Goal: Communication & Community: Answer question/provide support

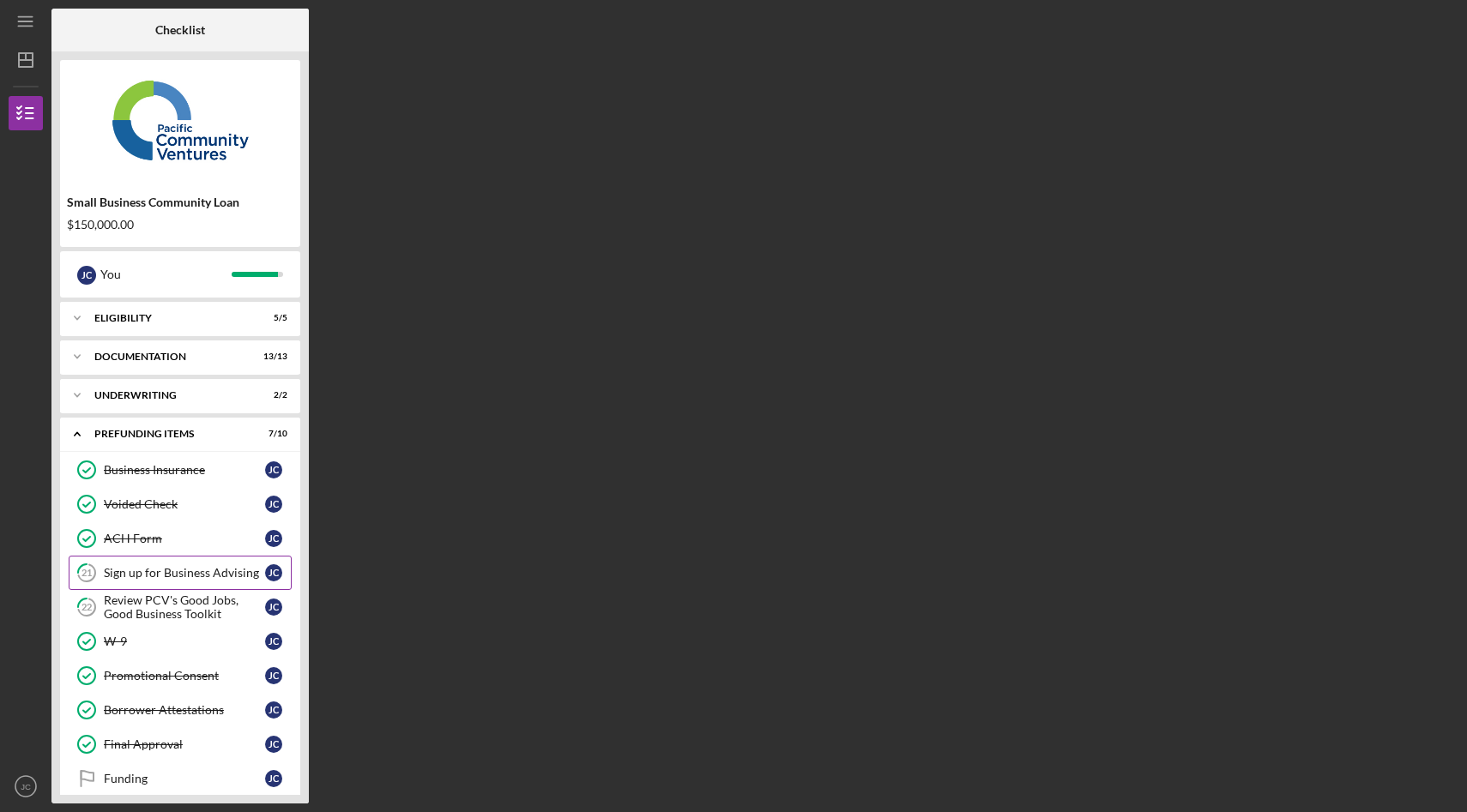
scroll to position [18, 0]
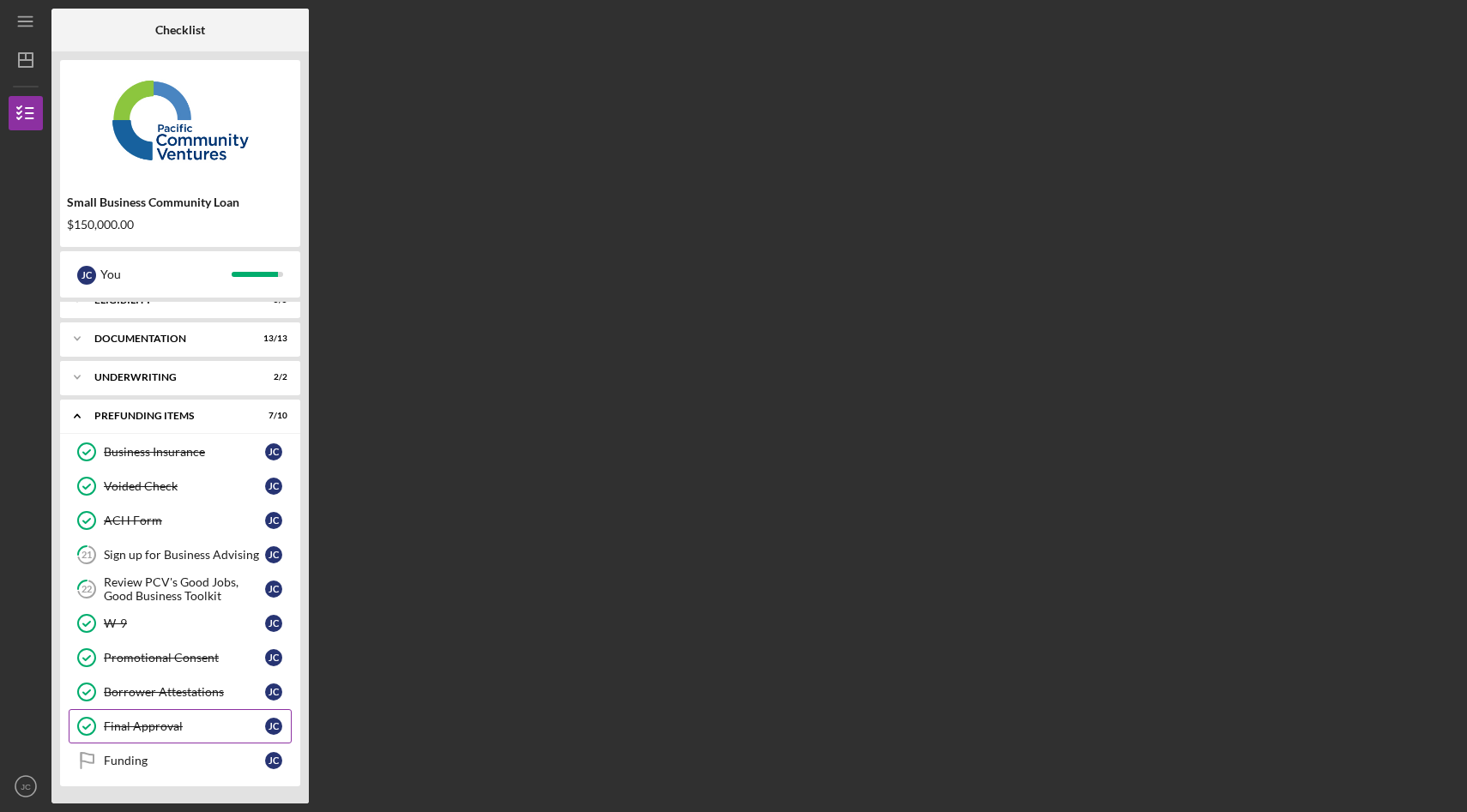
click at [185, 729] on div "Final Approval" at bounding box center [184, 727] width 162 height 14
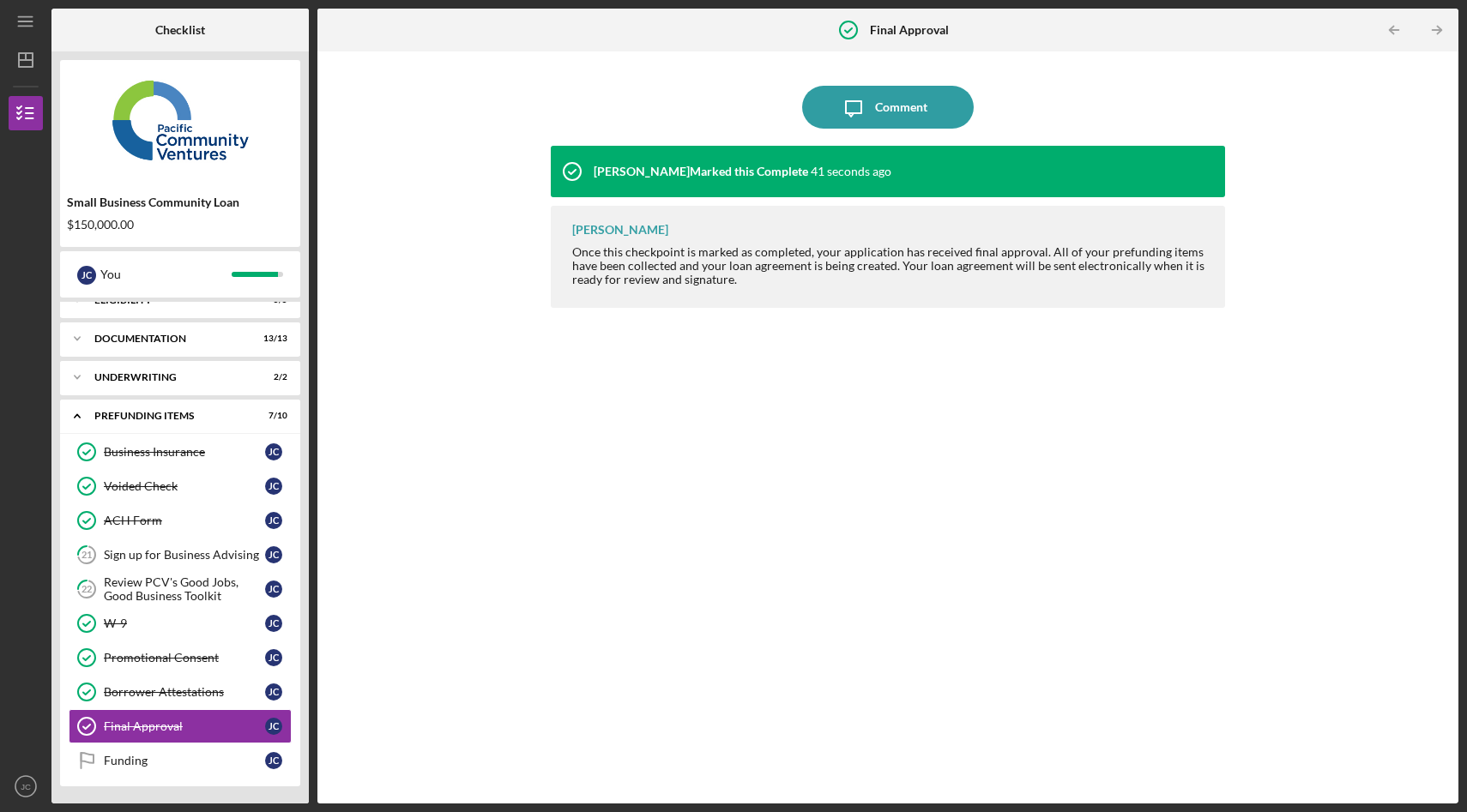
click at [574, 501] on div "Stephanie Simotas Marked this Complete 41 seconds ago Stephanie Simotas Once th…" at bounding box center [887, 462] width 674 height 633
click at [190, 730] on div "Final Approval" at bounding box center [184, 727] width 162 height 14
click at [204, 604] on link "22 Review PCV's Good Jobs, Good Business Toolkit J C" at bounding box center [180, 589] width 223 height 34
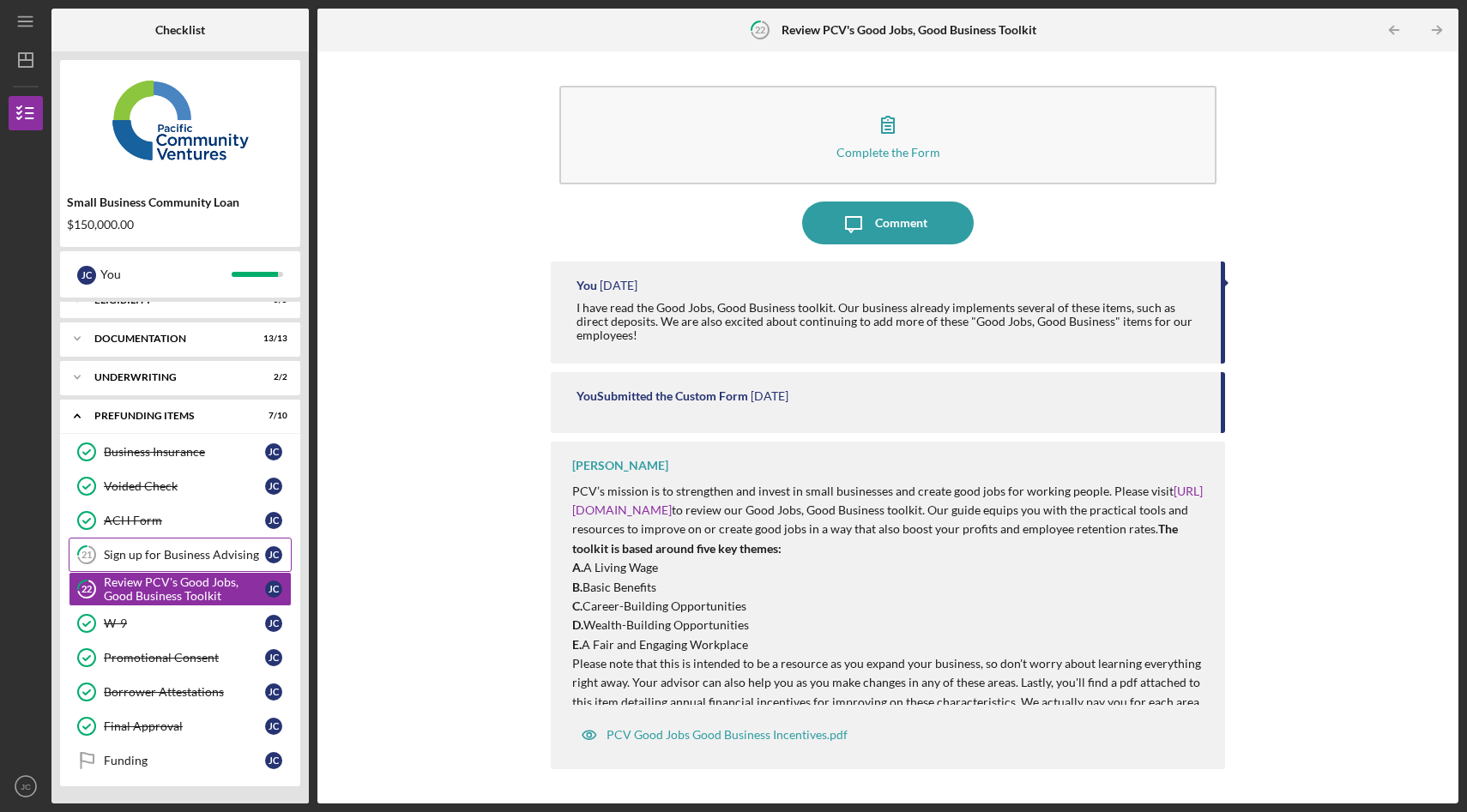
click at [213, 558] on div "Sign up for Business Advising" at bounding box center [184, 555] width 162 height 14
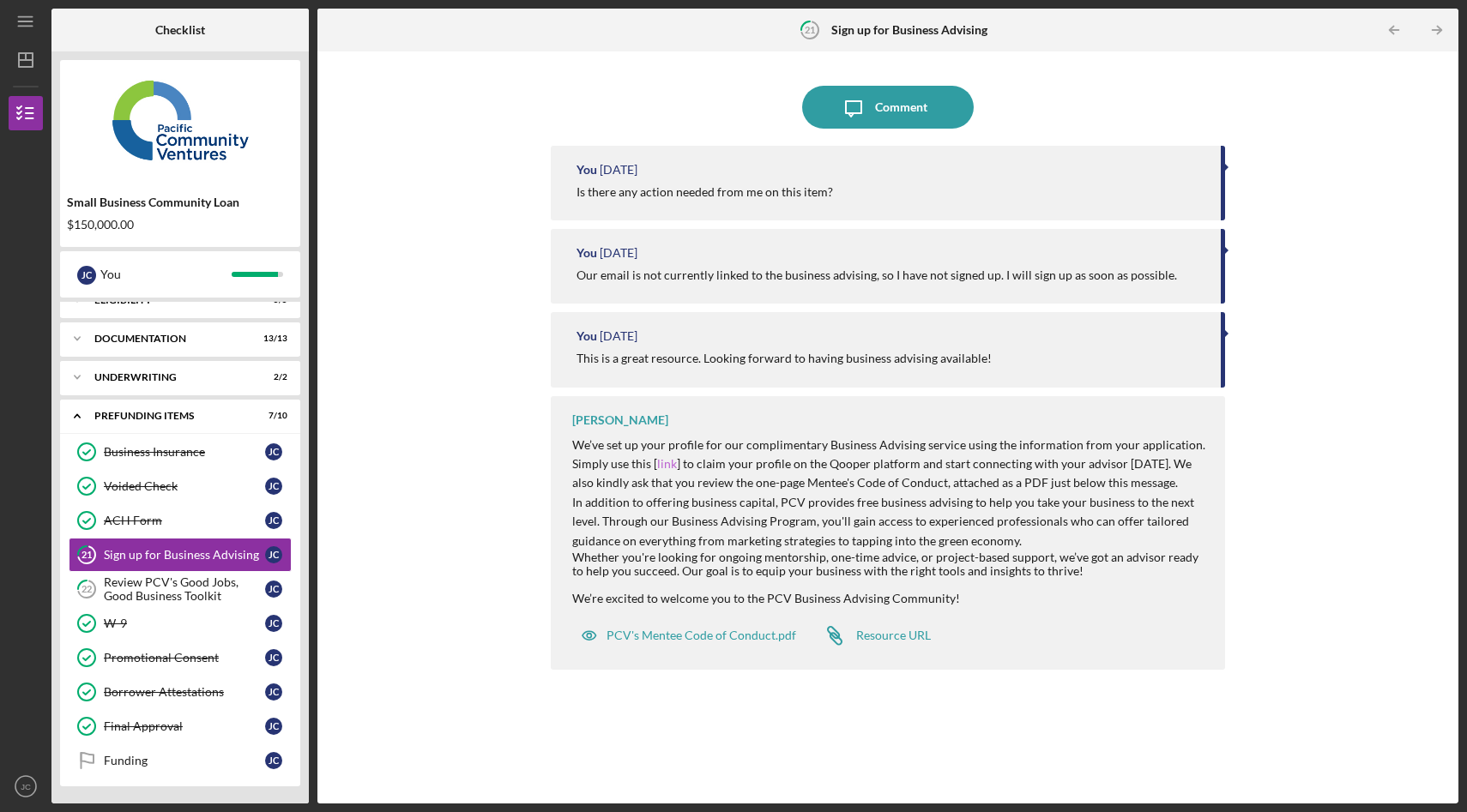
click at [667, 462] on link "link" at bounding box center [667, 464] width 19 height 15
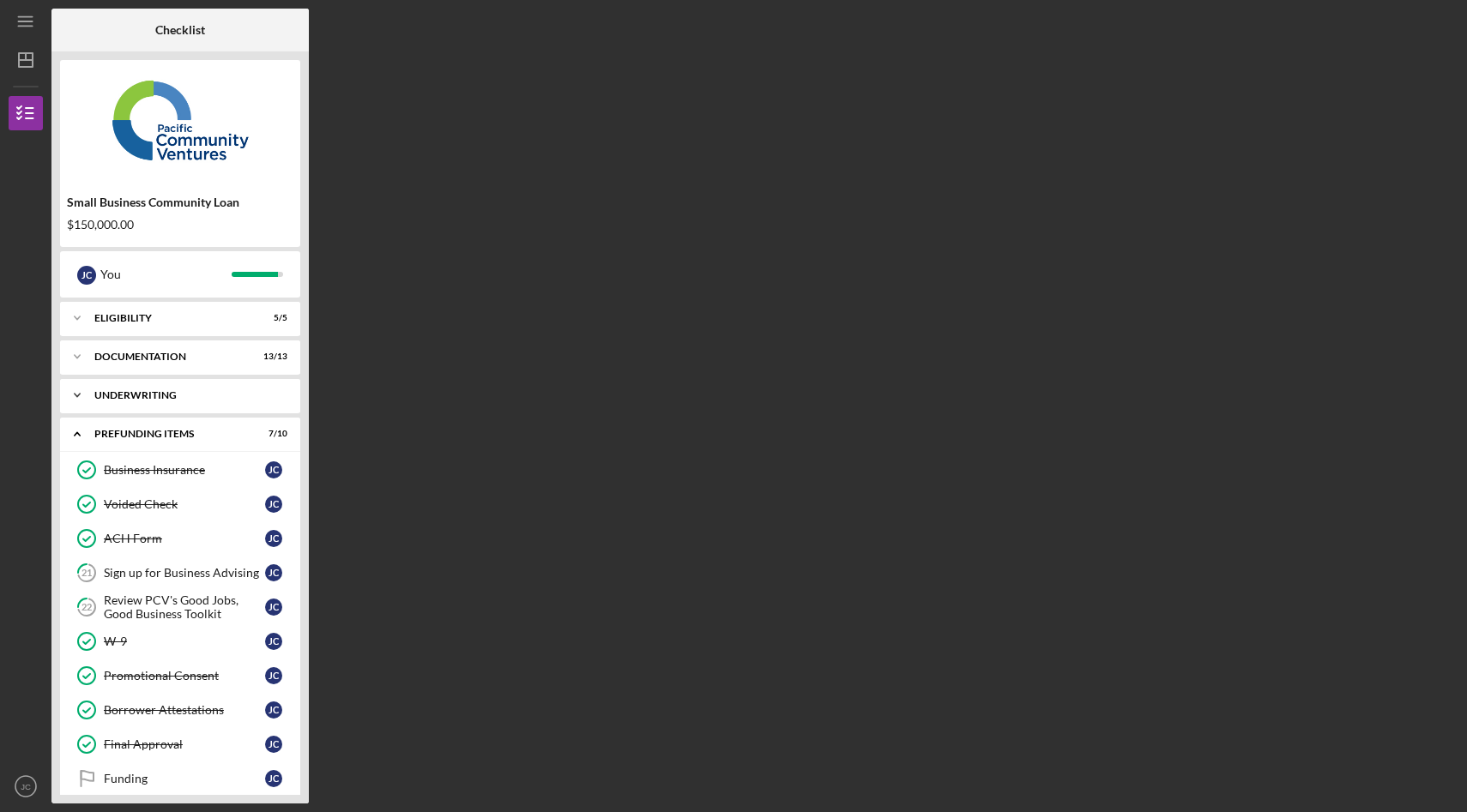
scroll to position [18, 0]
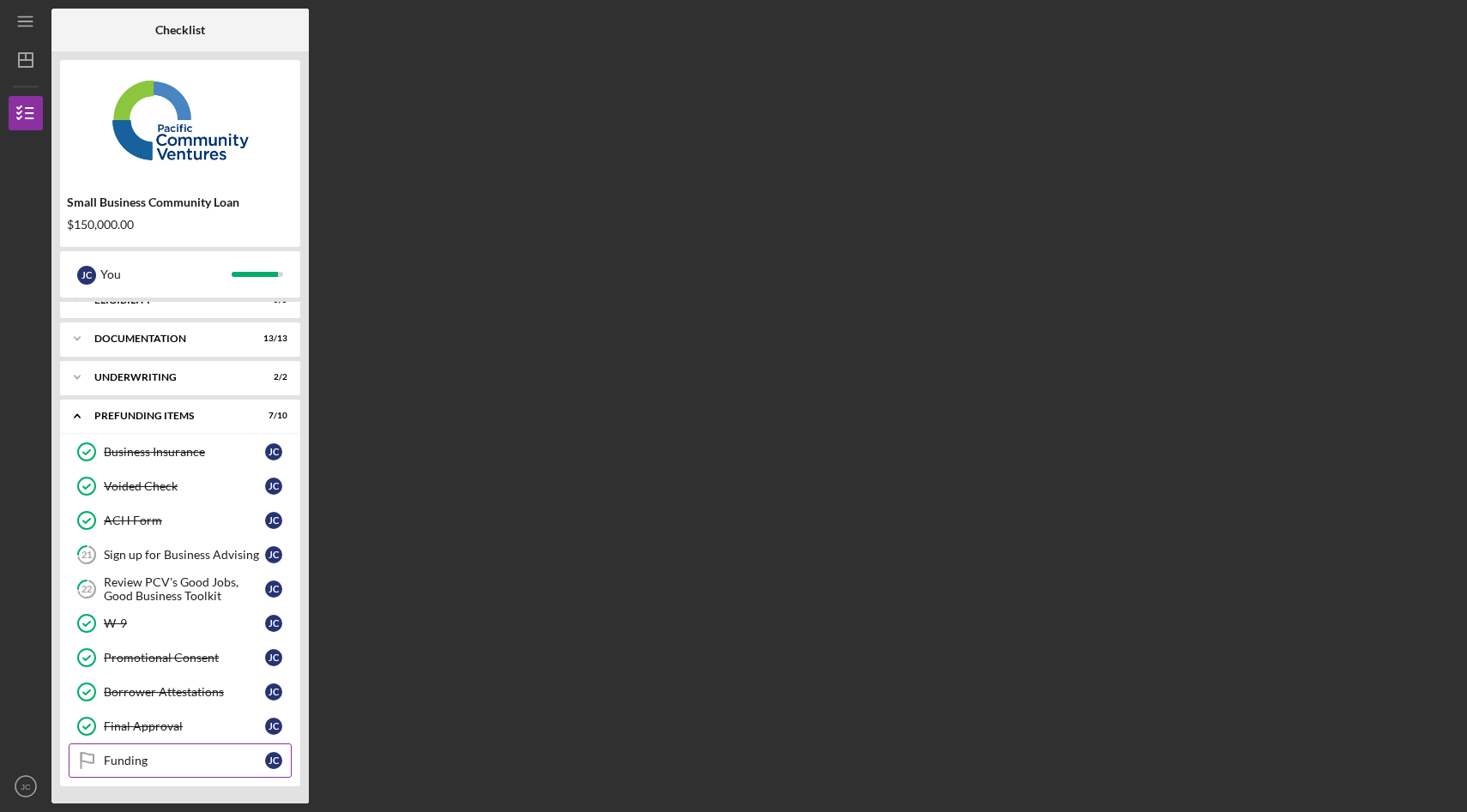
click at [163, 767] on div "Funding" at bounding box center [184, 761] width 162 height 14
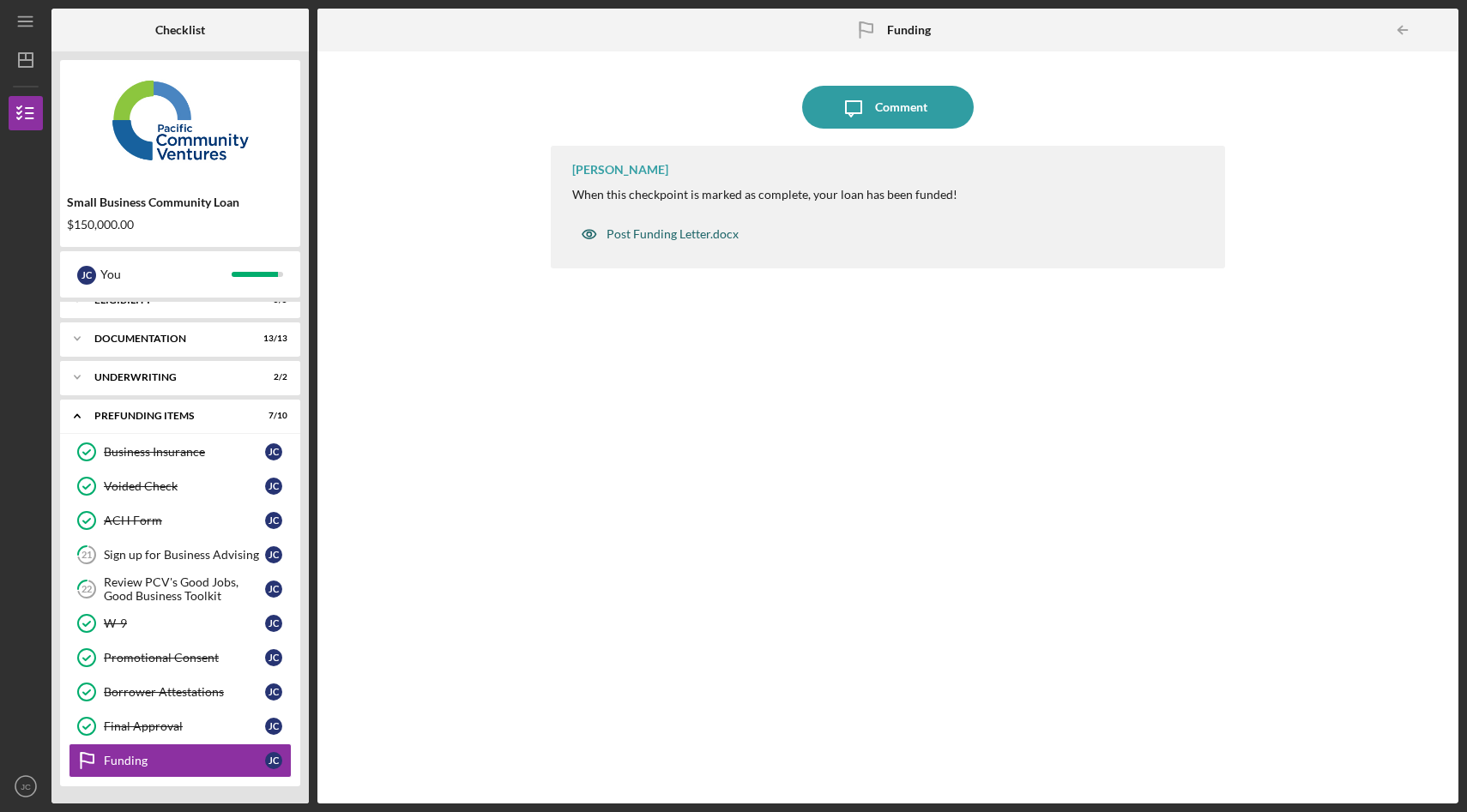
click at [683, 237] on div "Post Funding Letter.docx" at bounding box center [673, 234] width 133 height 14
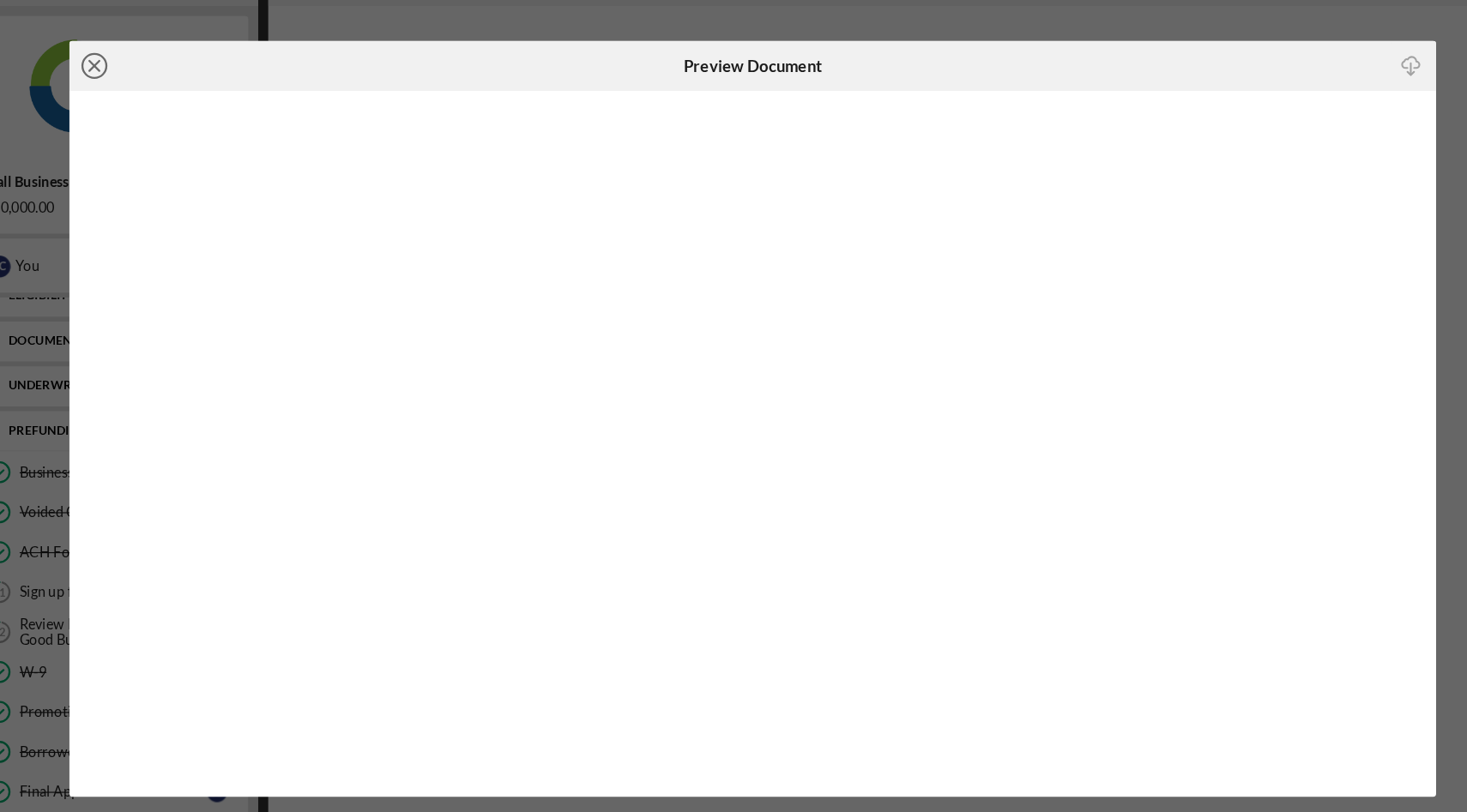
click at [154, 109] on icon "Icon/Close" at bounding box center [168, 102] width 43 height 43
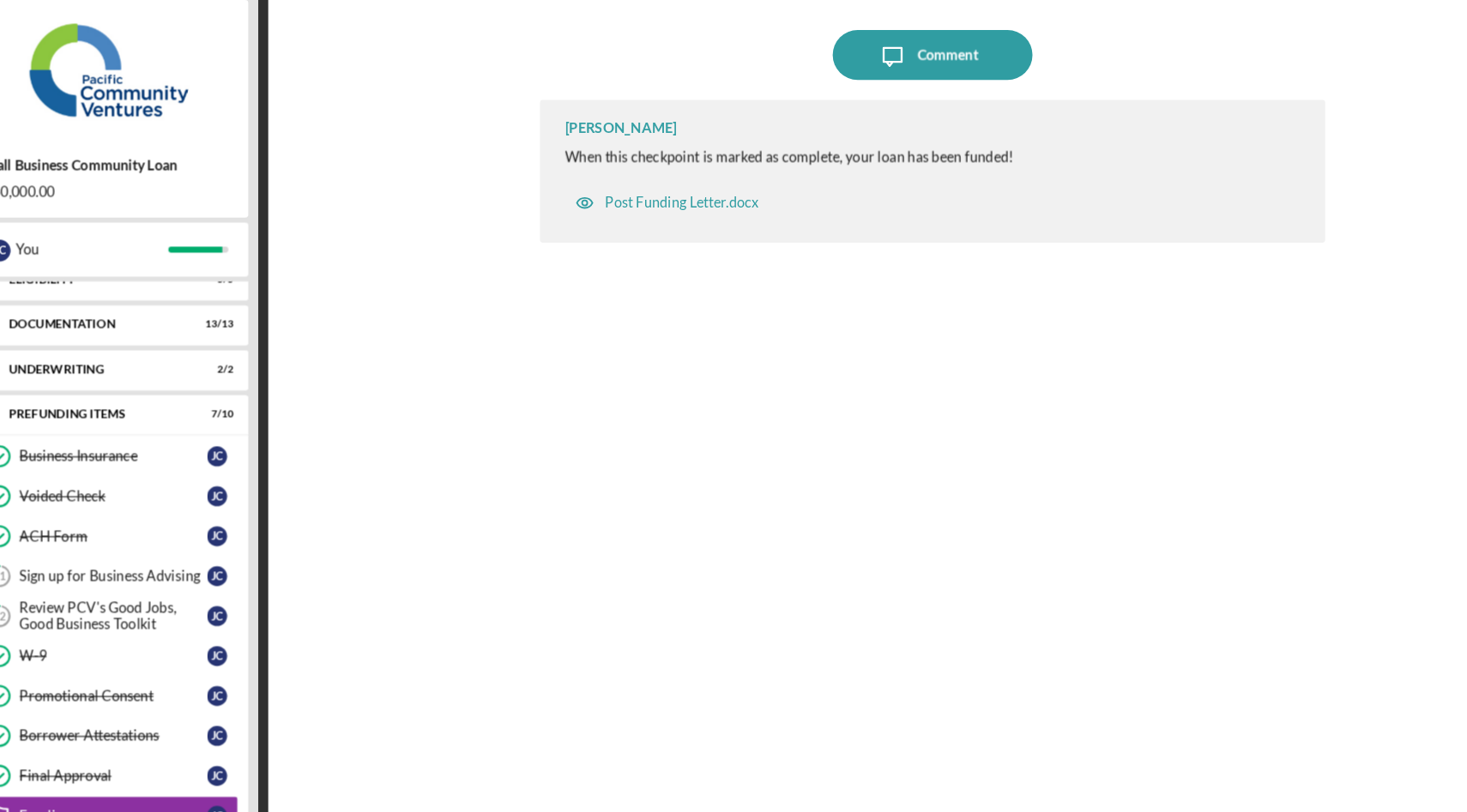
click at [543, 329] on div "Icon/Message Comment Stephanie Simotas When this checkpoint is marked as comple…" at bounding box center [888, 428] width 1124 height 735
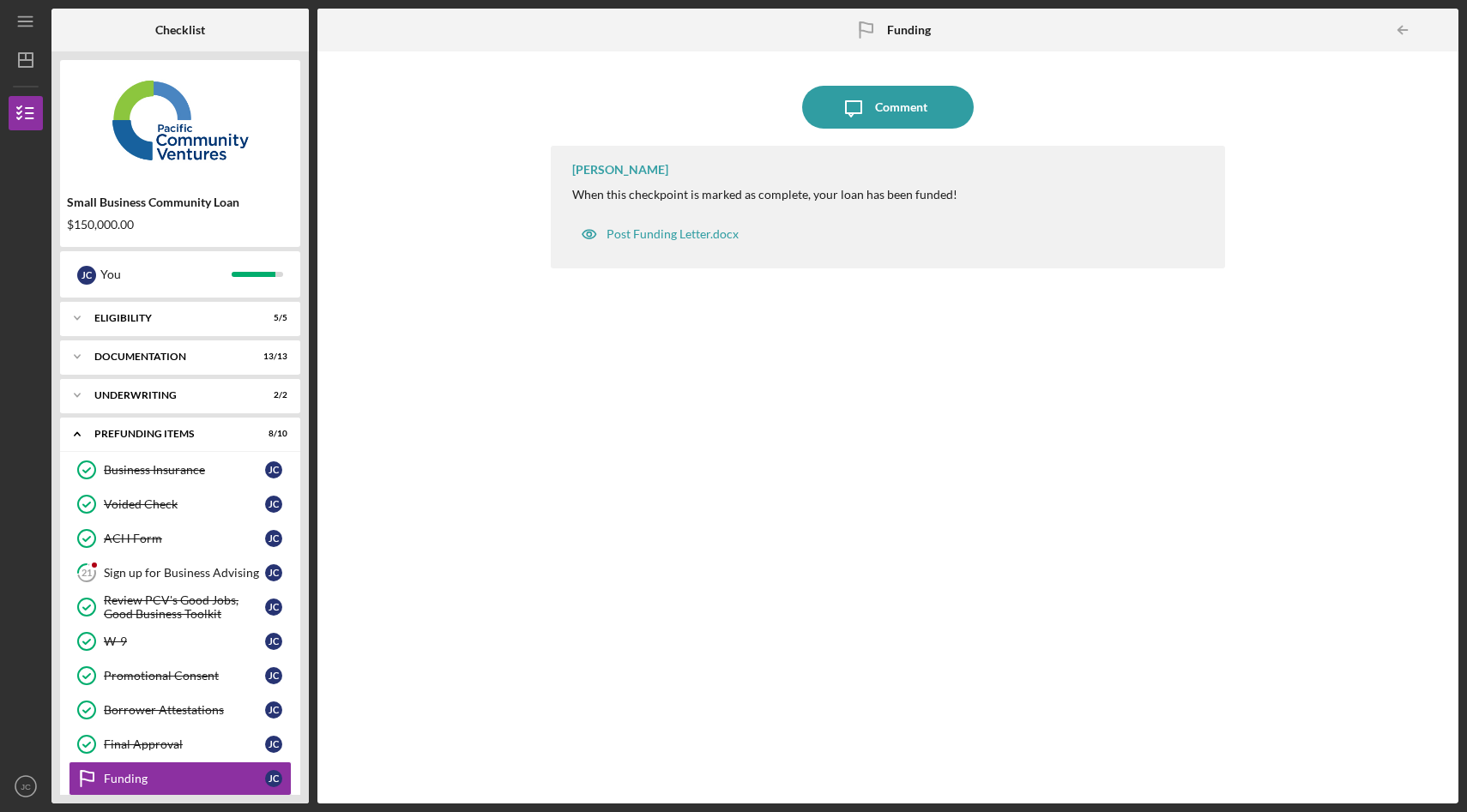
scroll to position [18, 0]
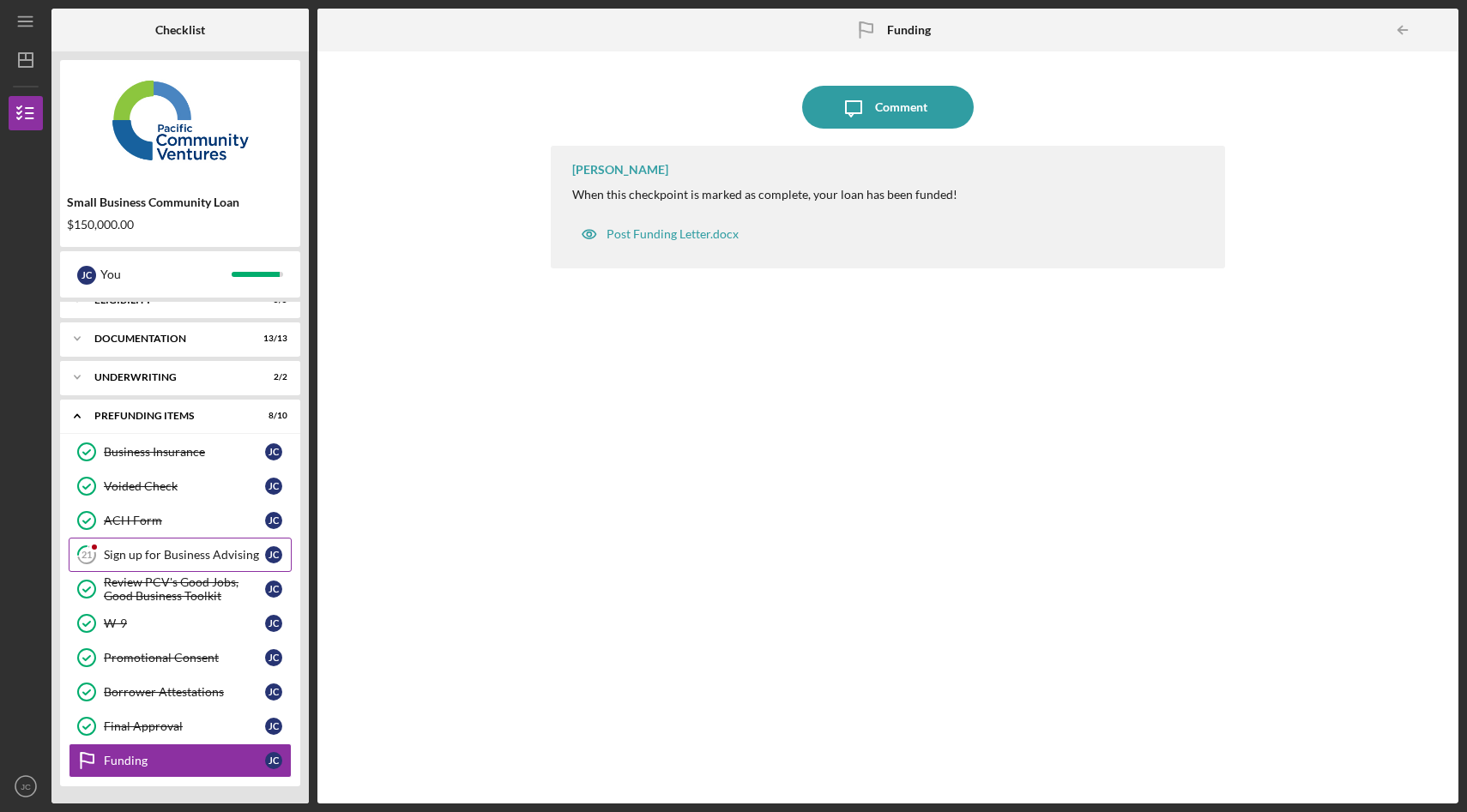
click at [181, 558] on div "Sign up for Business Advising" at bounding box center [184, 555] width 162 height 14
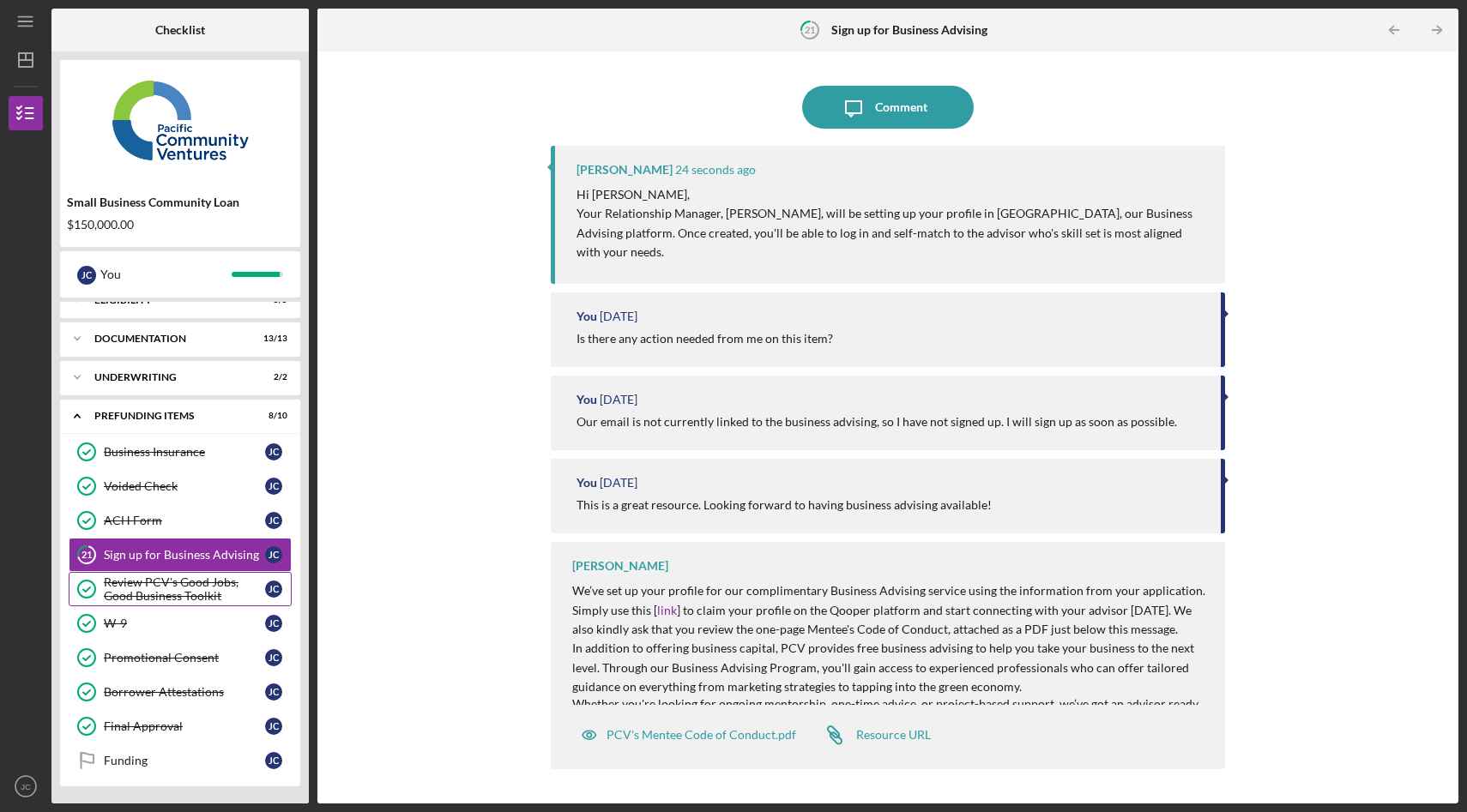
click at [184, 598] on div "Review PCV's Good Jobs, Good Business Toolkit" at bounding box center [184, 588] width 162 height 27
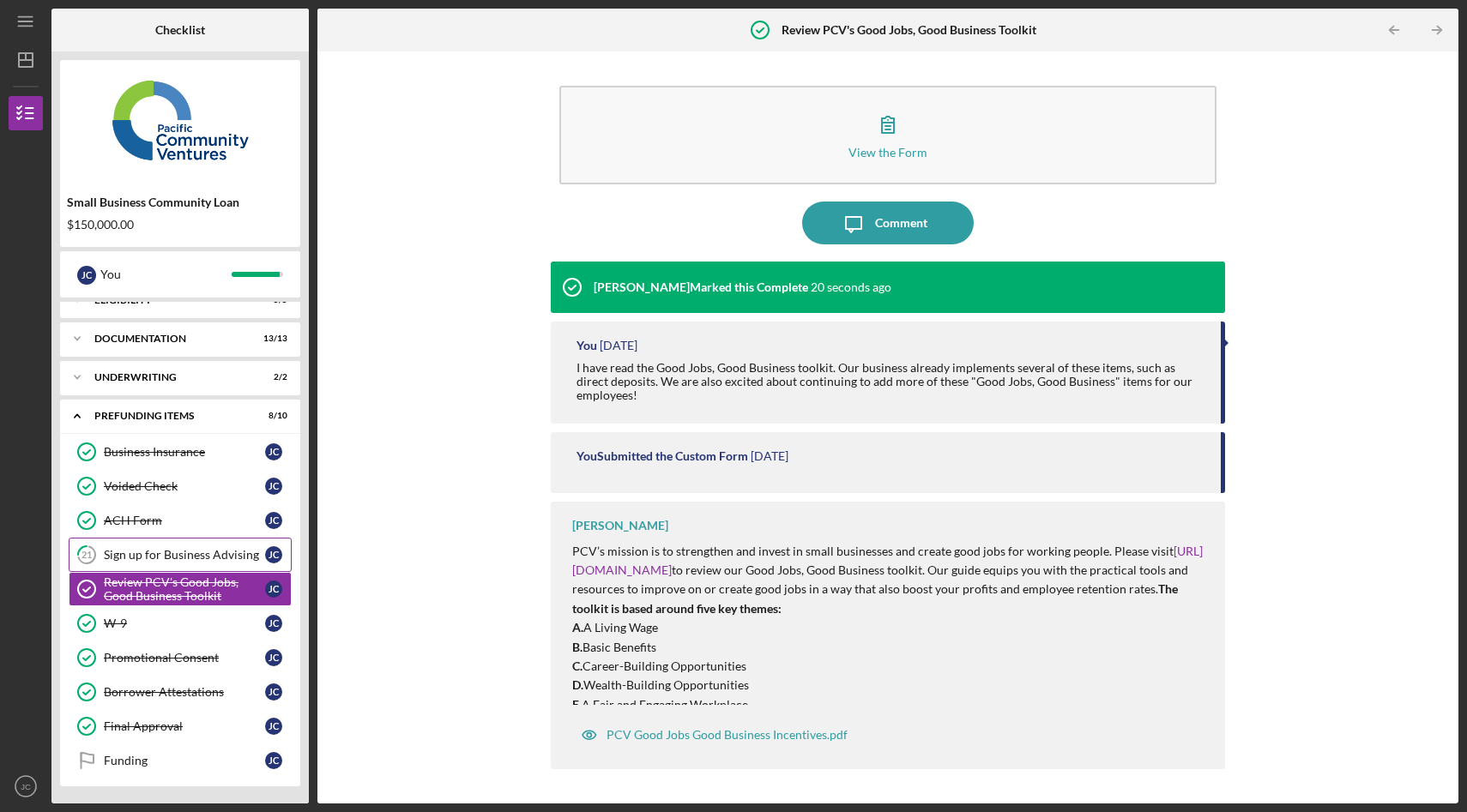
click at [202, 566] on link "21 Sign up for Business Advising [PERSON_NAME]" at bounding box center [180, 555] width 223 height 34
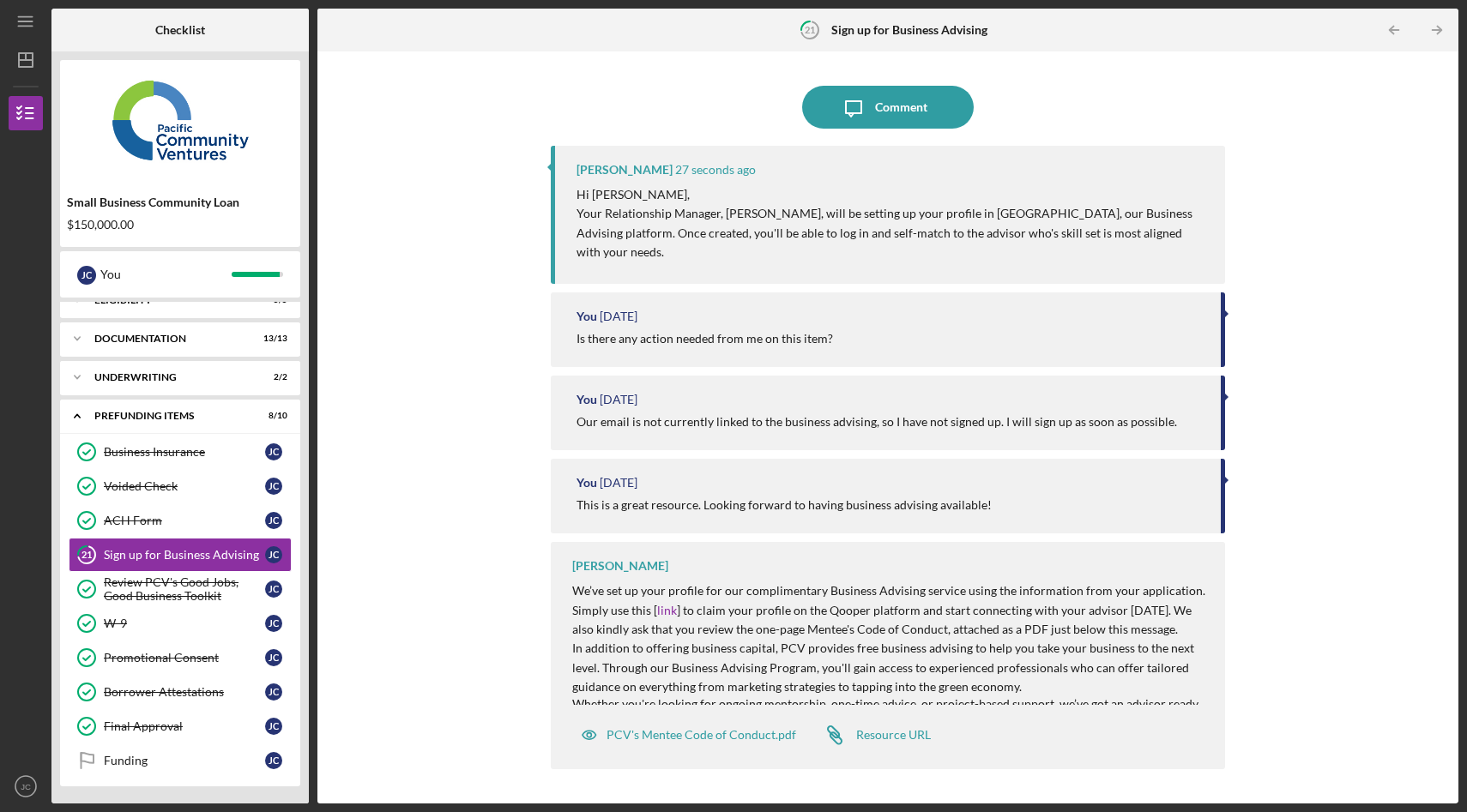
click at [419, 542] on div "Icon/Message Comment Stephanie Simotas 27 seconds ago Hi Jose, Your Relationshi…" at bounding box center [888, 428] width 1124 height 735
click at [906, 115] on div "Comment" at bounding box center [901, 107] width 52 height 43
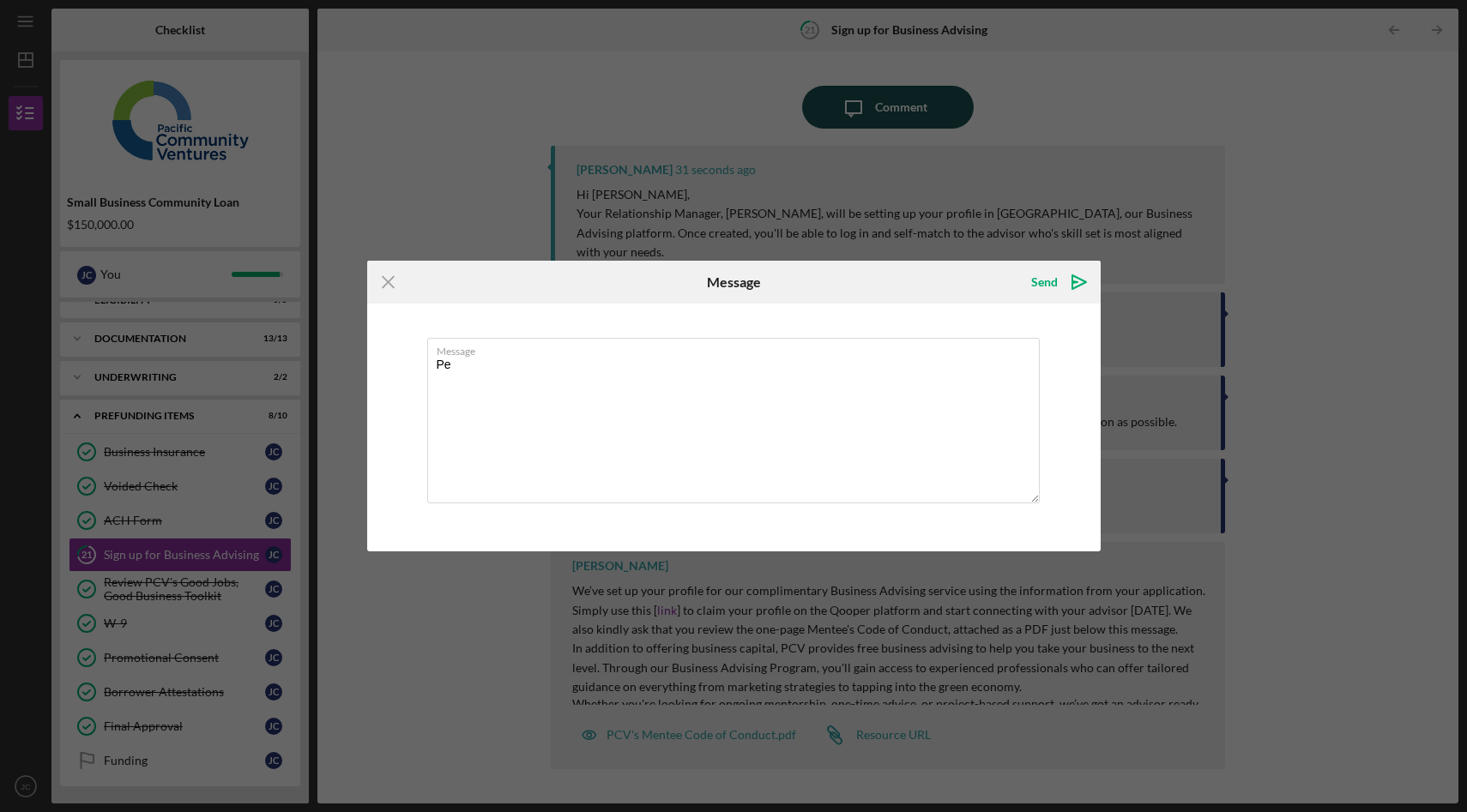
type textarea "P"
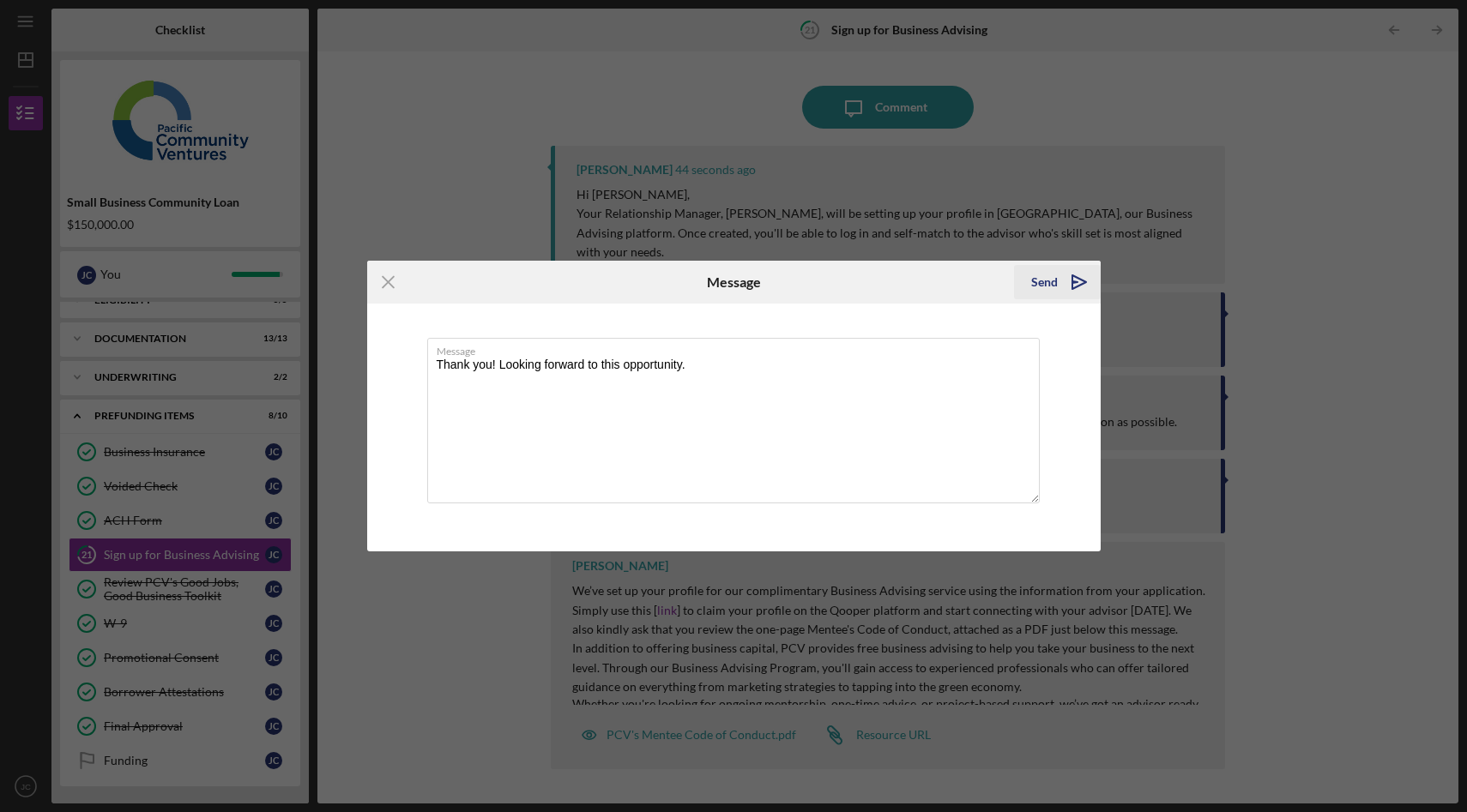
type textarea "Thank you! Looking forward to this opportunity."
click at [1067, 297] on icon "Icon/icon-invite-send" at bounding box center [1079, 282] width 43 height 43
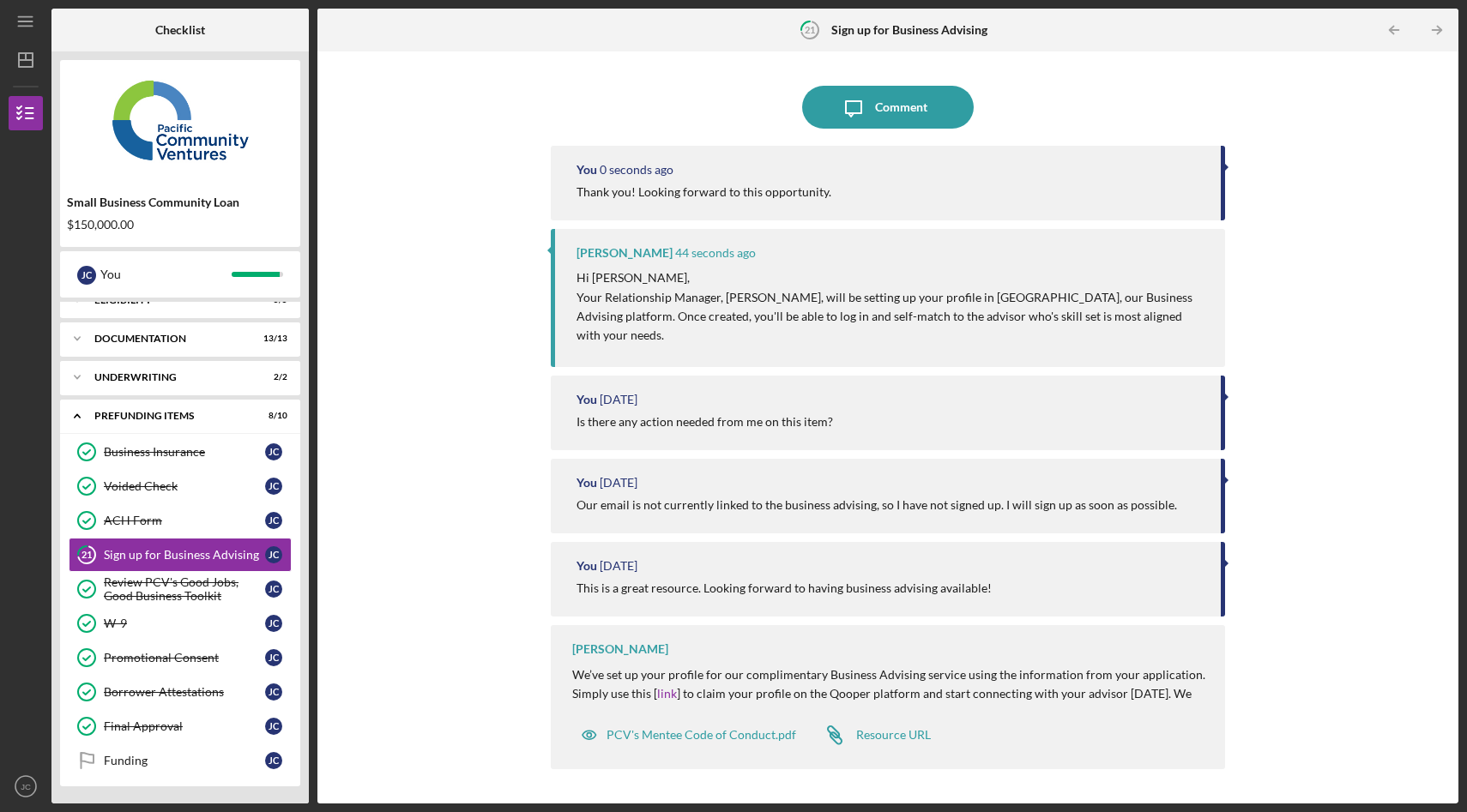
click at [467, 468] on div "Icon/Message Comment You 0 seconds ago Thank you! Looking forward to this oppor…" at bounding box center [888, 428] width 1124 height 735
click at [165, 722] on div "Final Approval" at bounding box center [184, 727] width 162 height 14
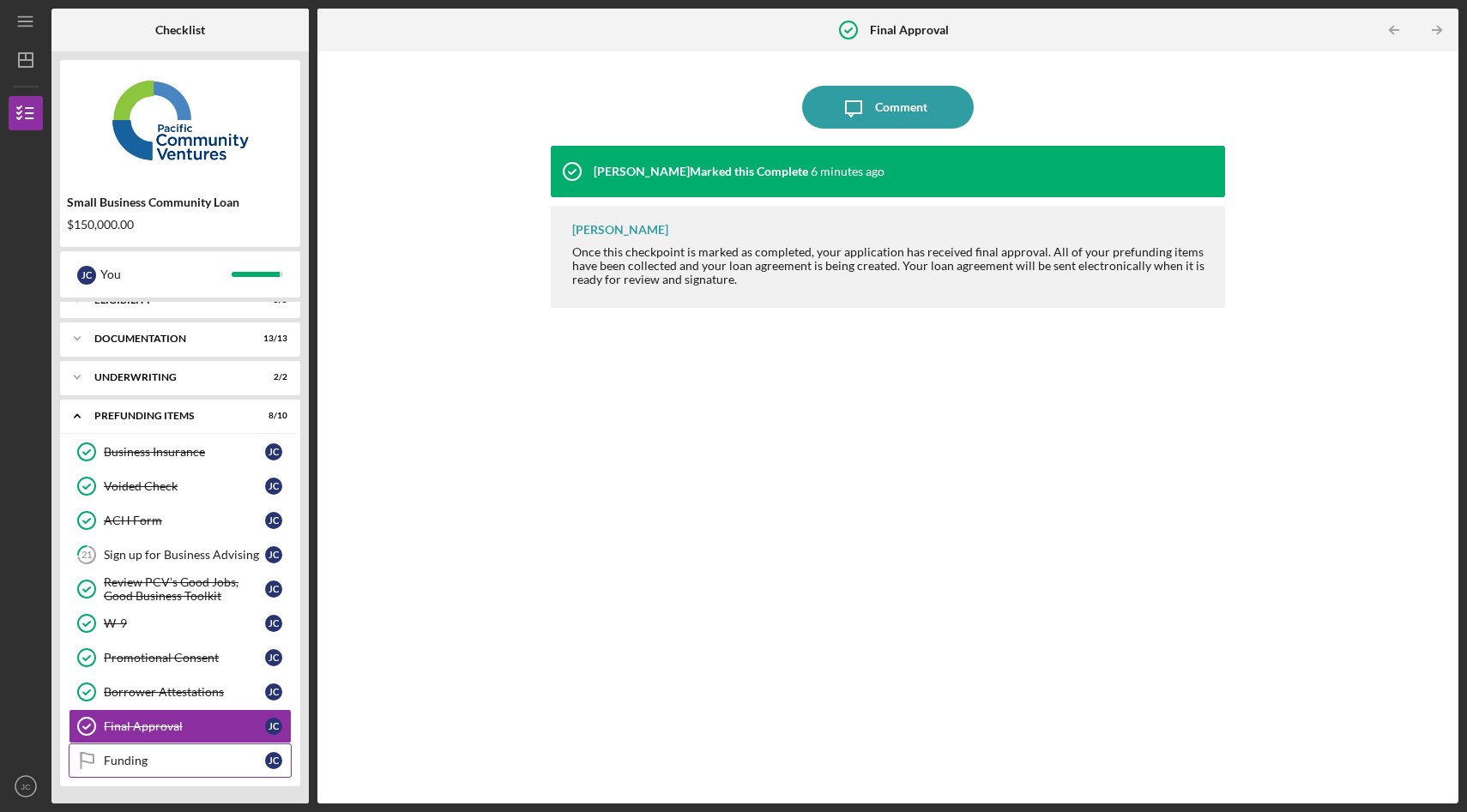
click at [161, 759] on div "Funding" at bounding box center [184, 761] width 162 height 14
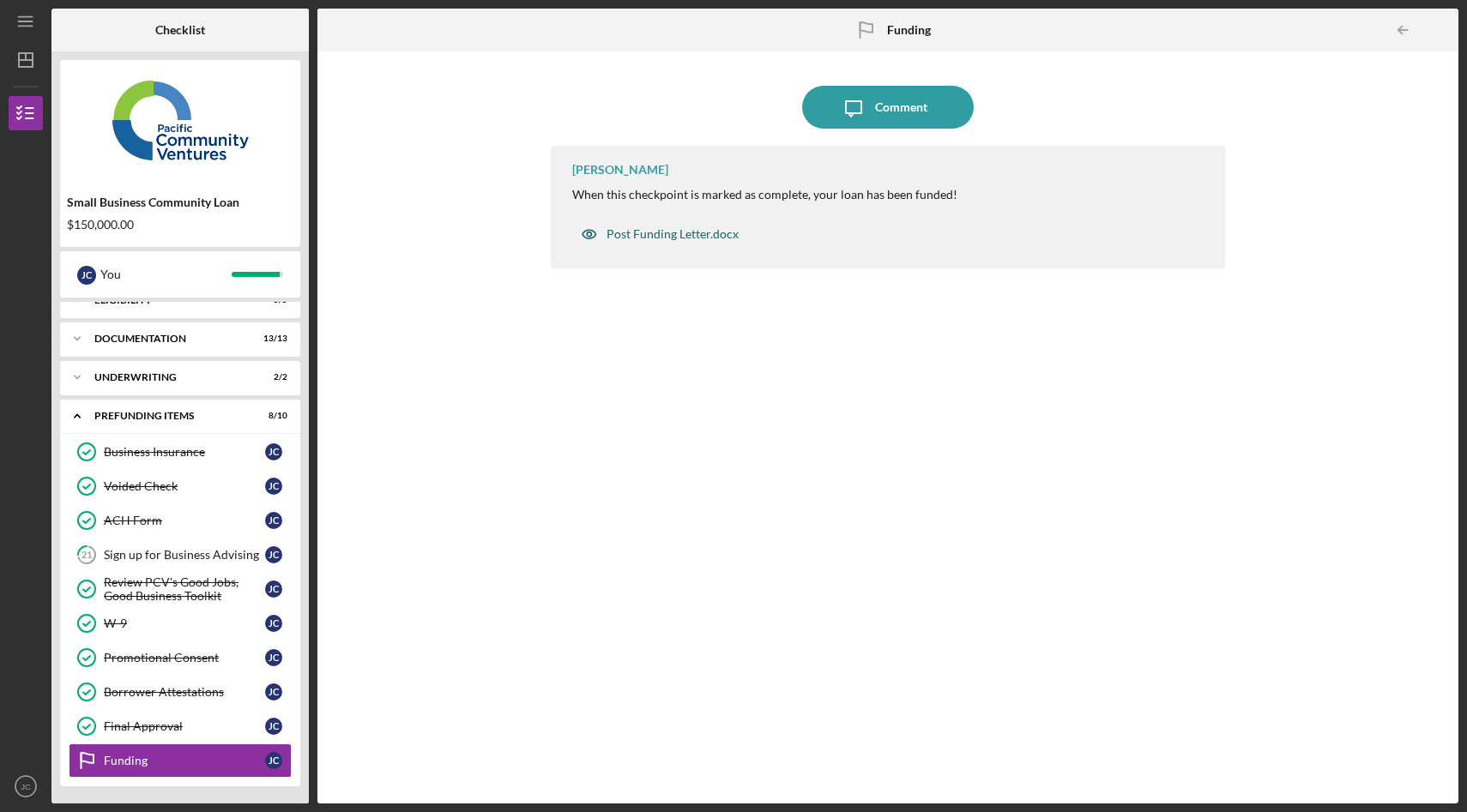
click at [644, 236] on div "Post Funding Letter.docx" at bounding box center [673, 234] width 133 height 14
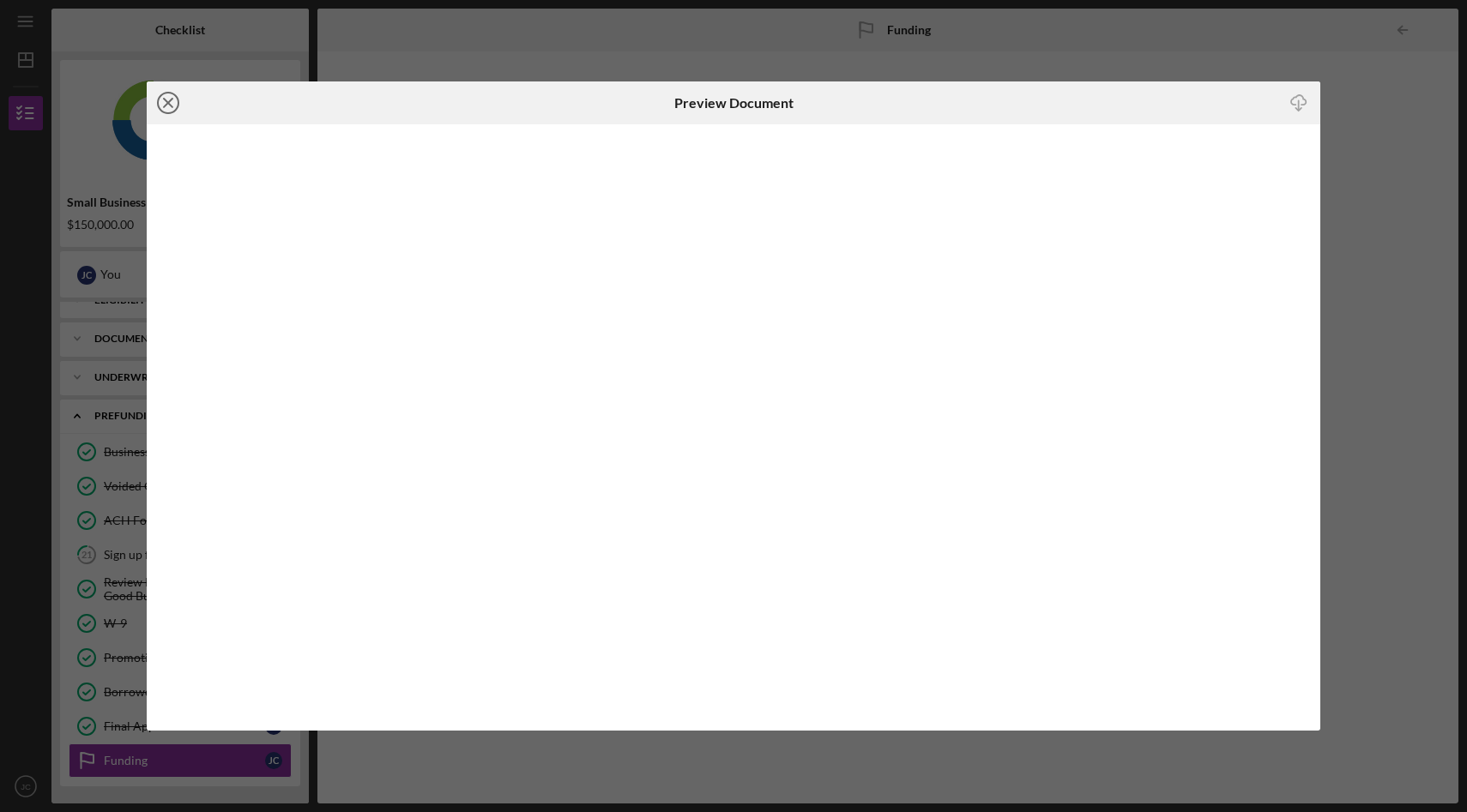
click at [170, 100] on line at bounding box center [168, 103] width 9 height 9
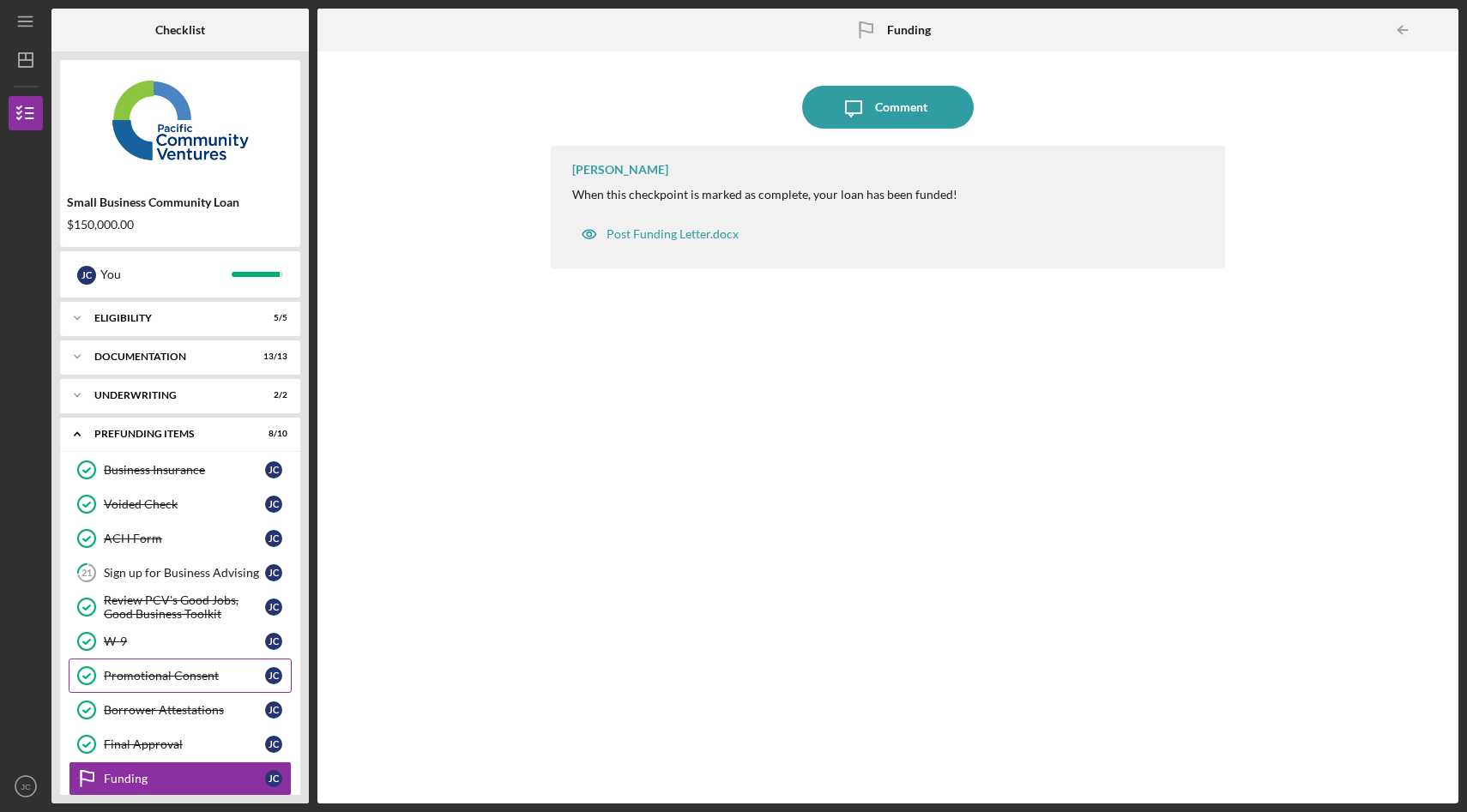
scroll to position [18, 0]
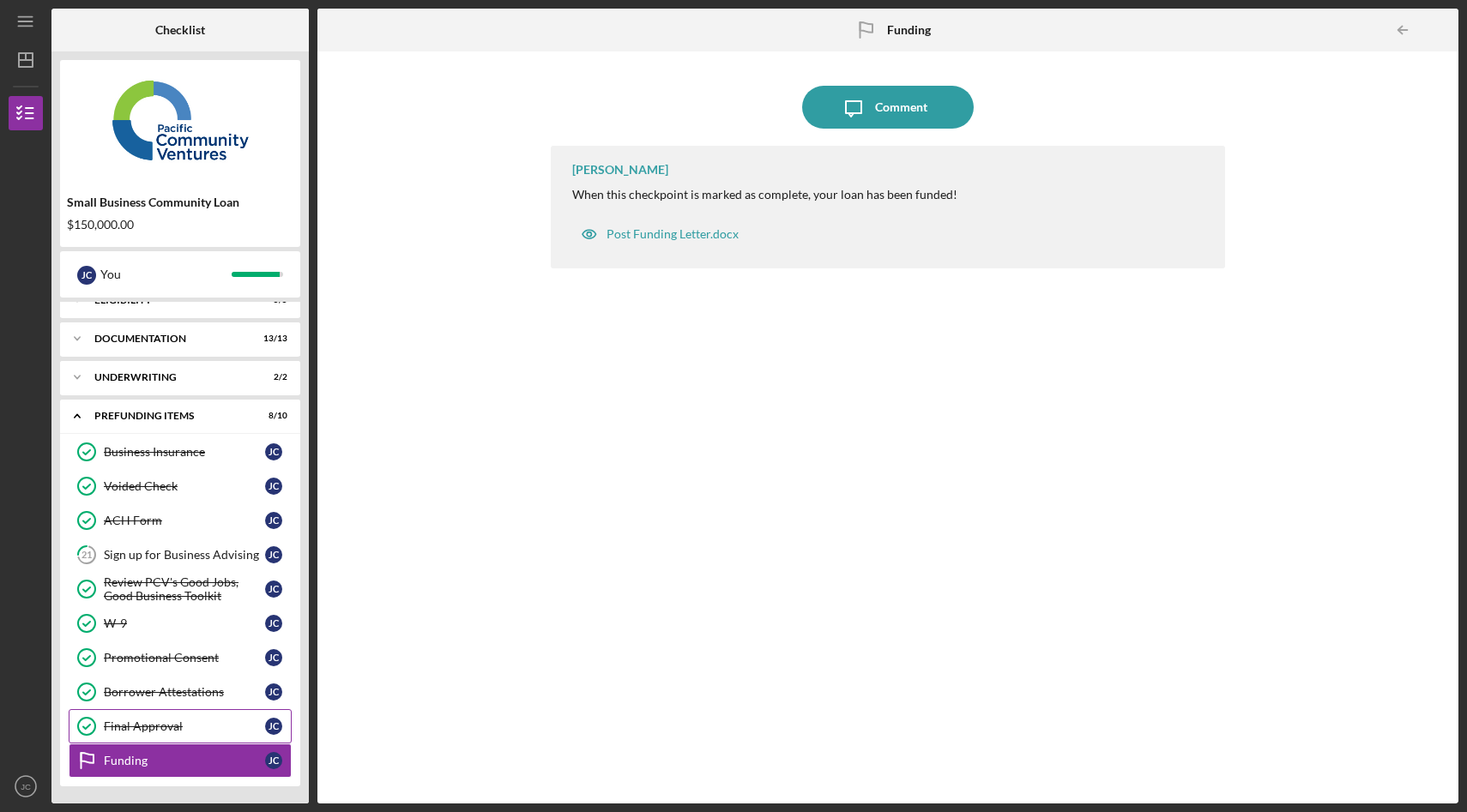
click at [179, 725] on div "Final Approval" at bounding box center [184, 727] width 162 height 14
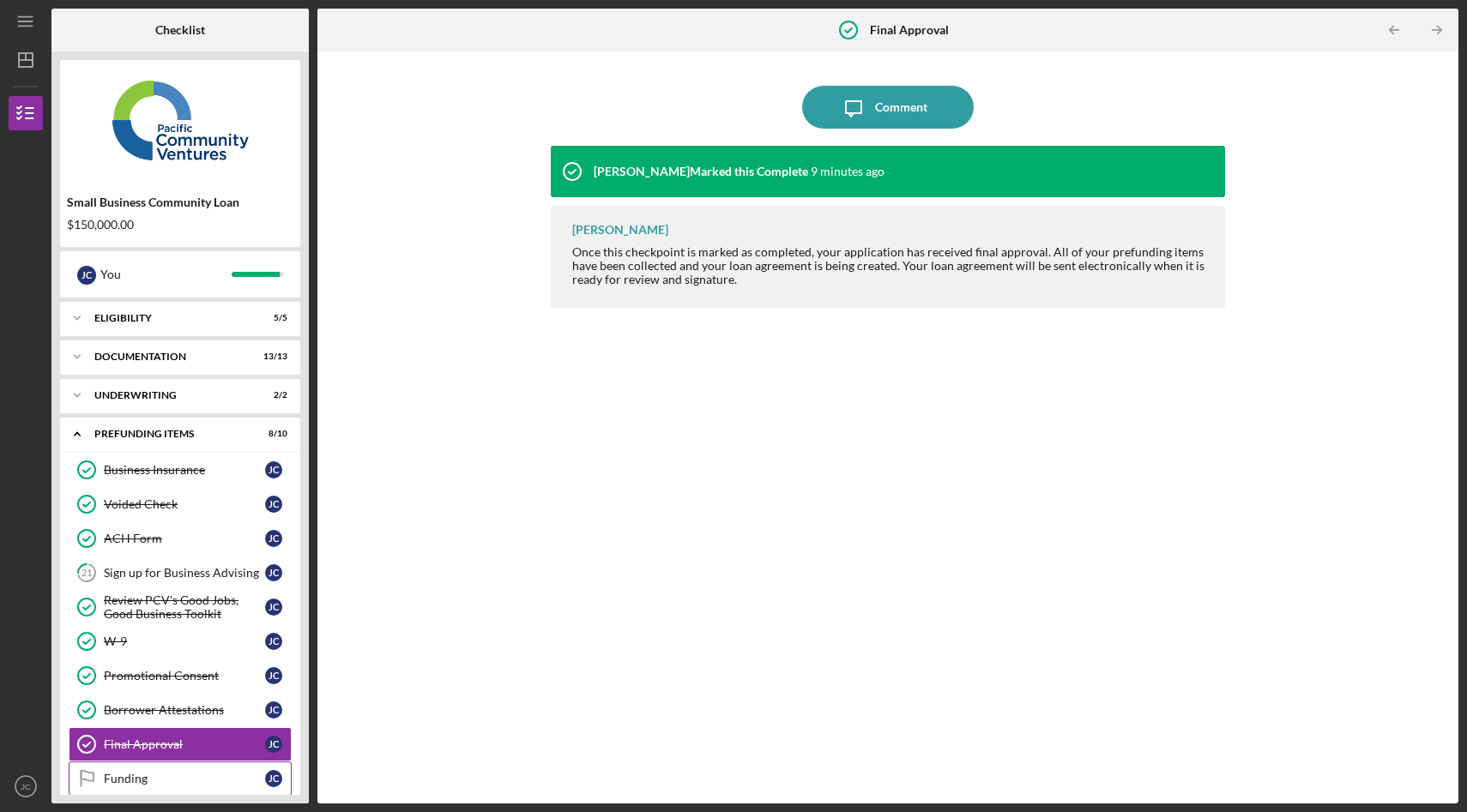
scroll to position [18, 0]
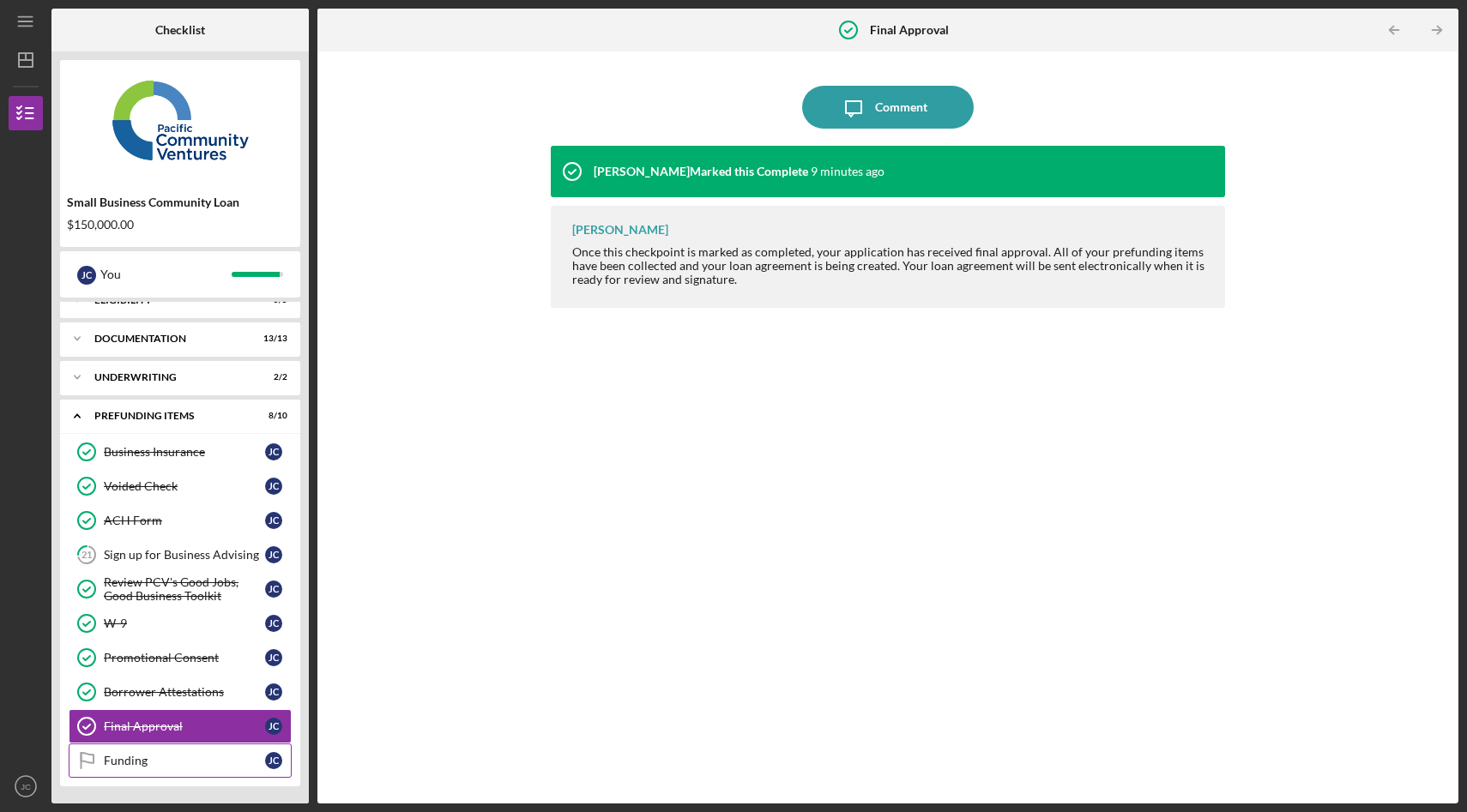
click at [195, 766] on div "Funding" at bounding box center [184, 761] width 162 height 14
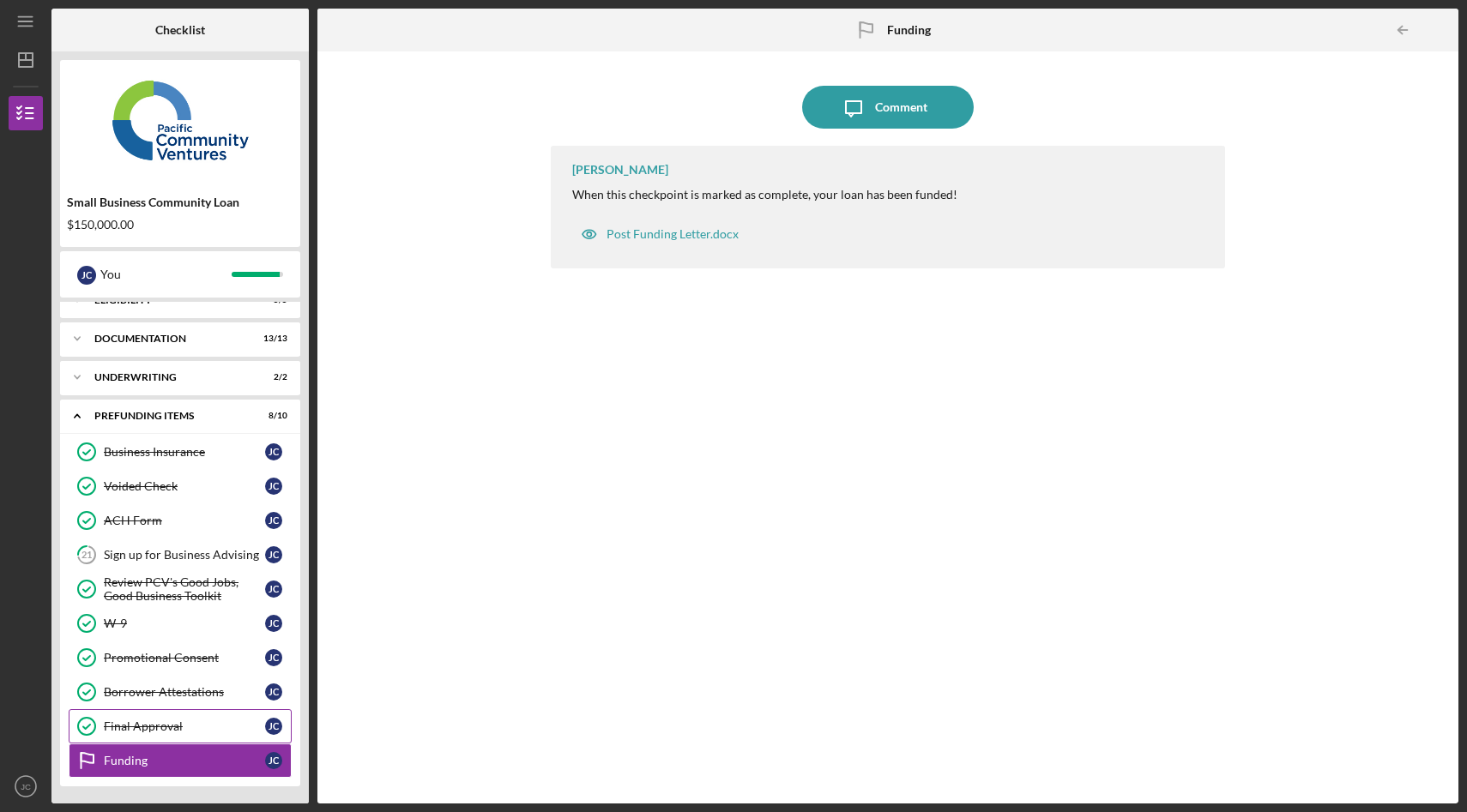
click at [203, 732] on div "Final Approval" at bounding box center [184, 727] width 162 height 14
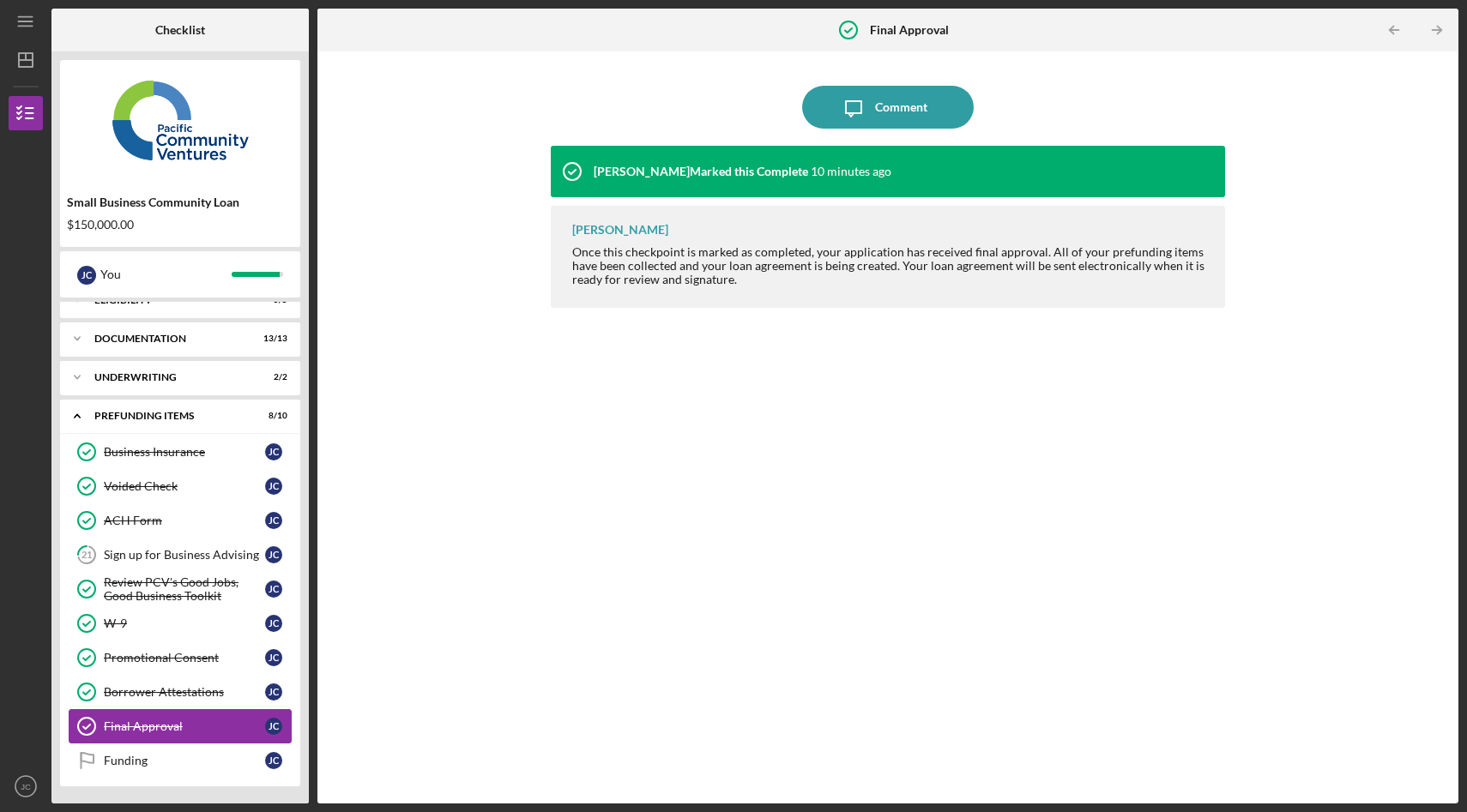
click at [176, 727] on div "Final Approval" at bounding box center [184, 727] width 162 height 14
click at [204, 553] on div "Sign up for Business Advising" at bounding box center [184, 555] width 162 height 14
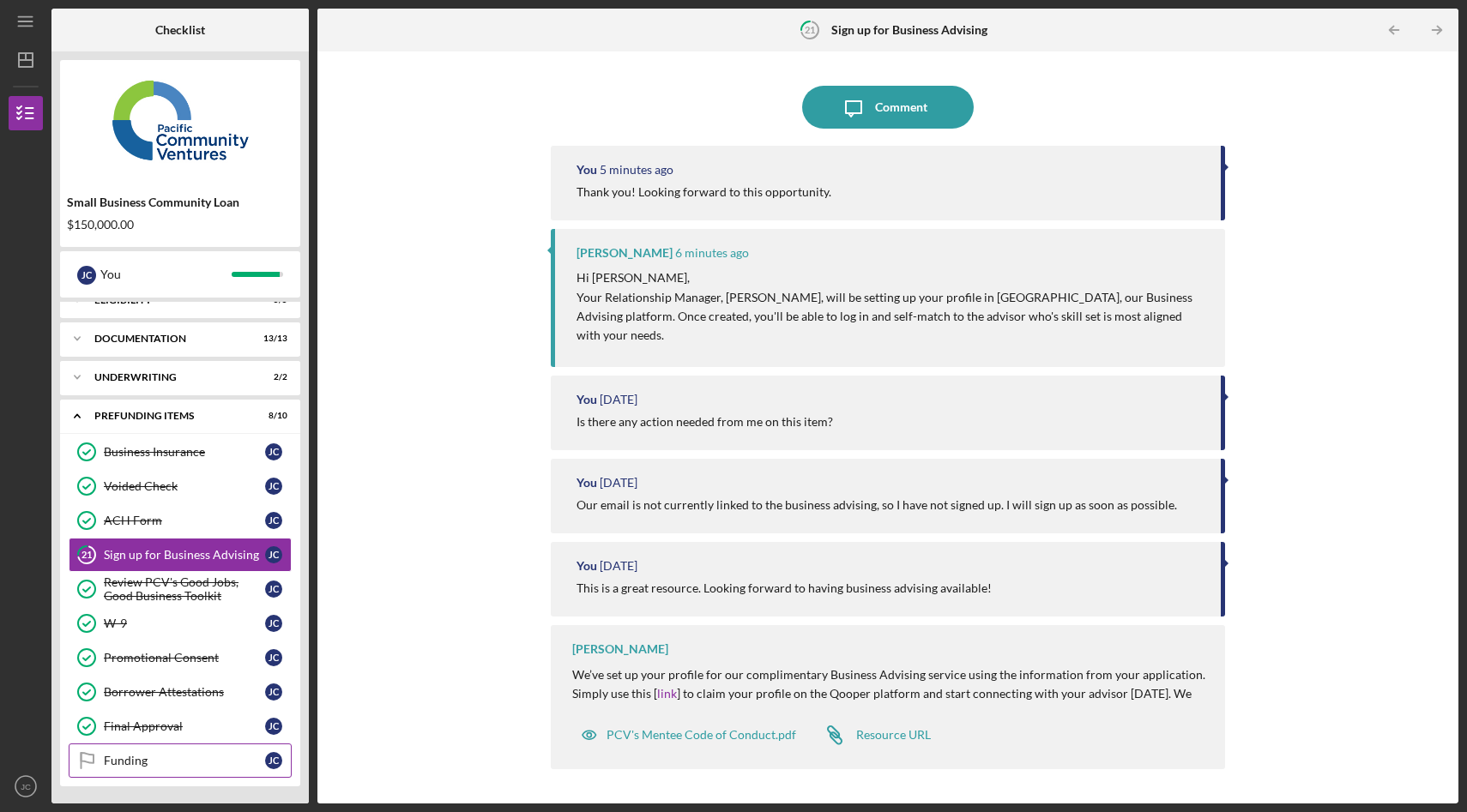
click at [176, 761] on div "Funding" at bounding box center [184, 761] width 162 height 14
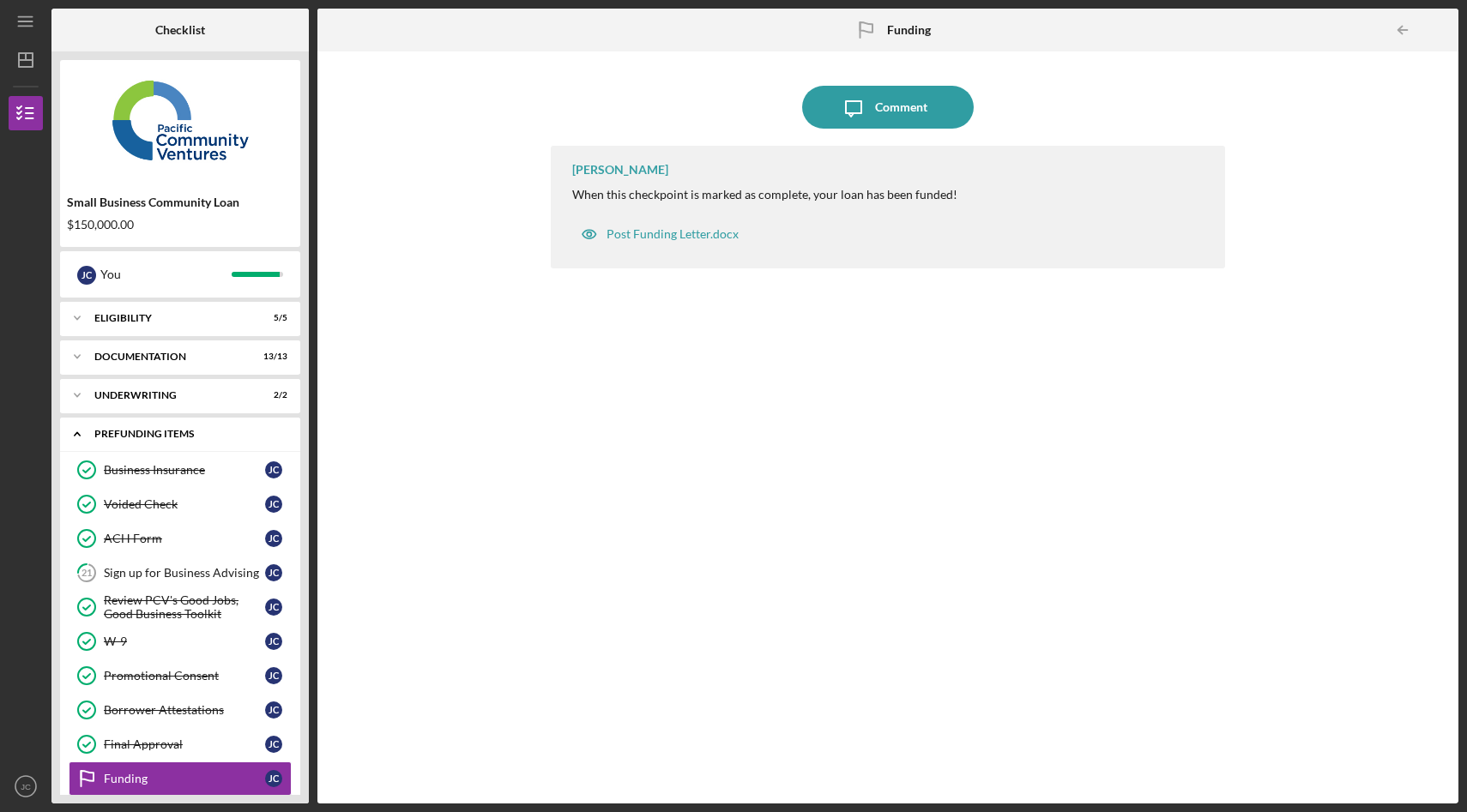
click at [77, 435] on icon "Icon/Expander" at bounding box center [77, 434] width 34 height 34
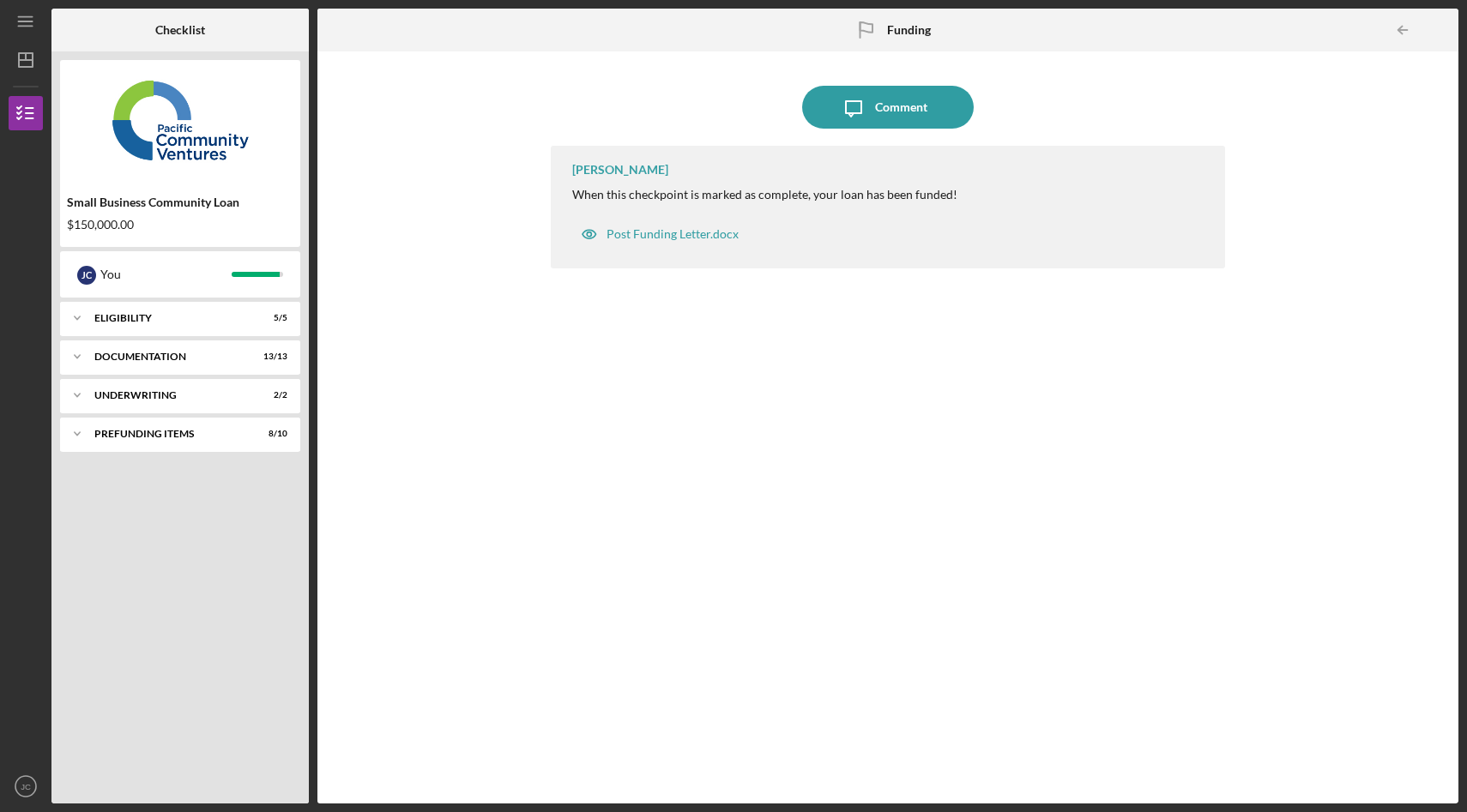
click at [619, 285] on div "Stephanie Simotas When this checkpoint is marked as complete, your loan has bee…" at bounding box center [887, 462] width 674 height 633
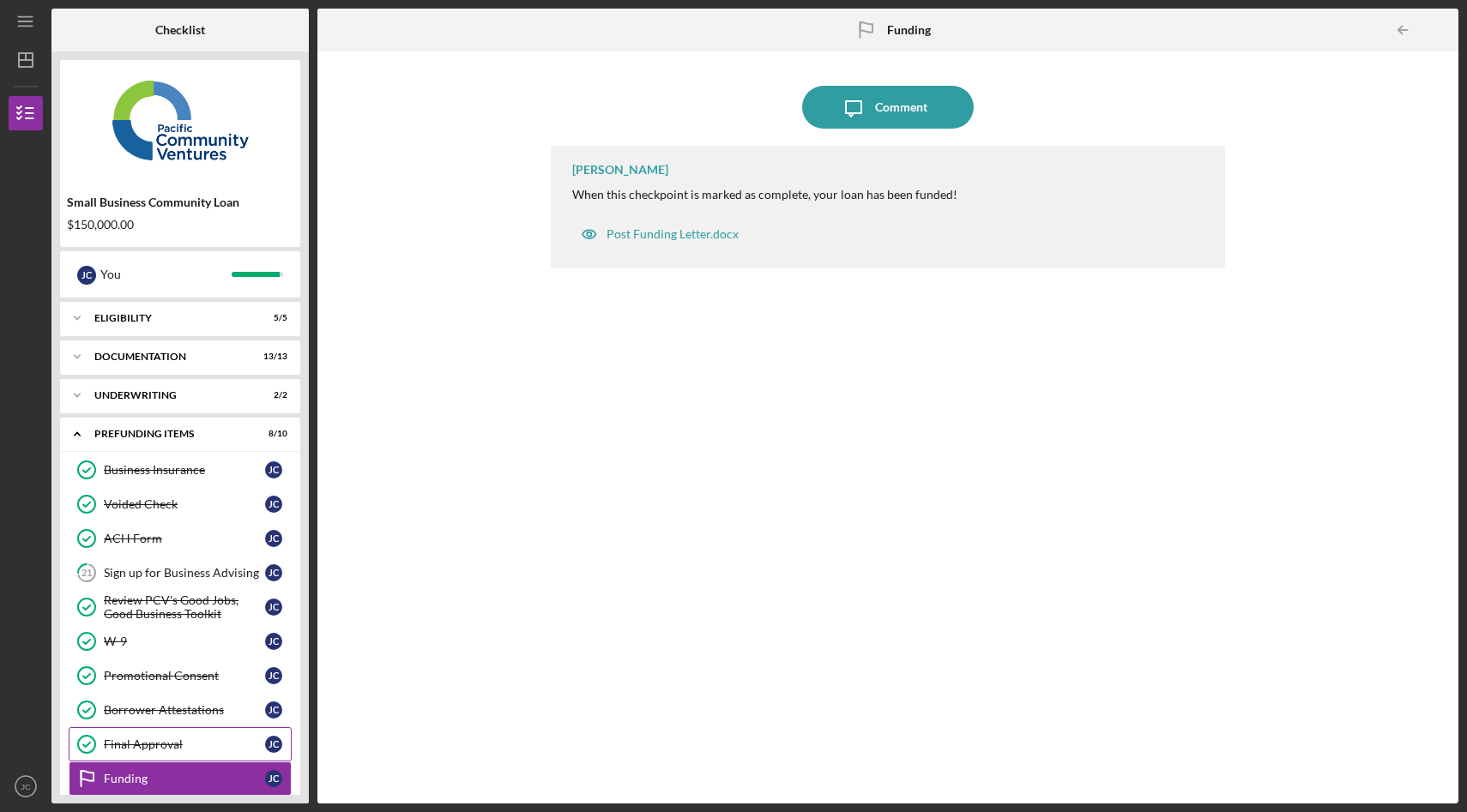
click at [208, 744] on div "Final Approval" at bounding box center [184, 745] width 162 height 14
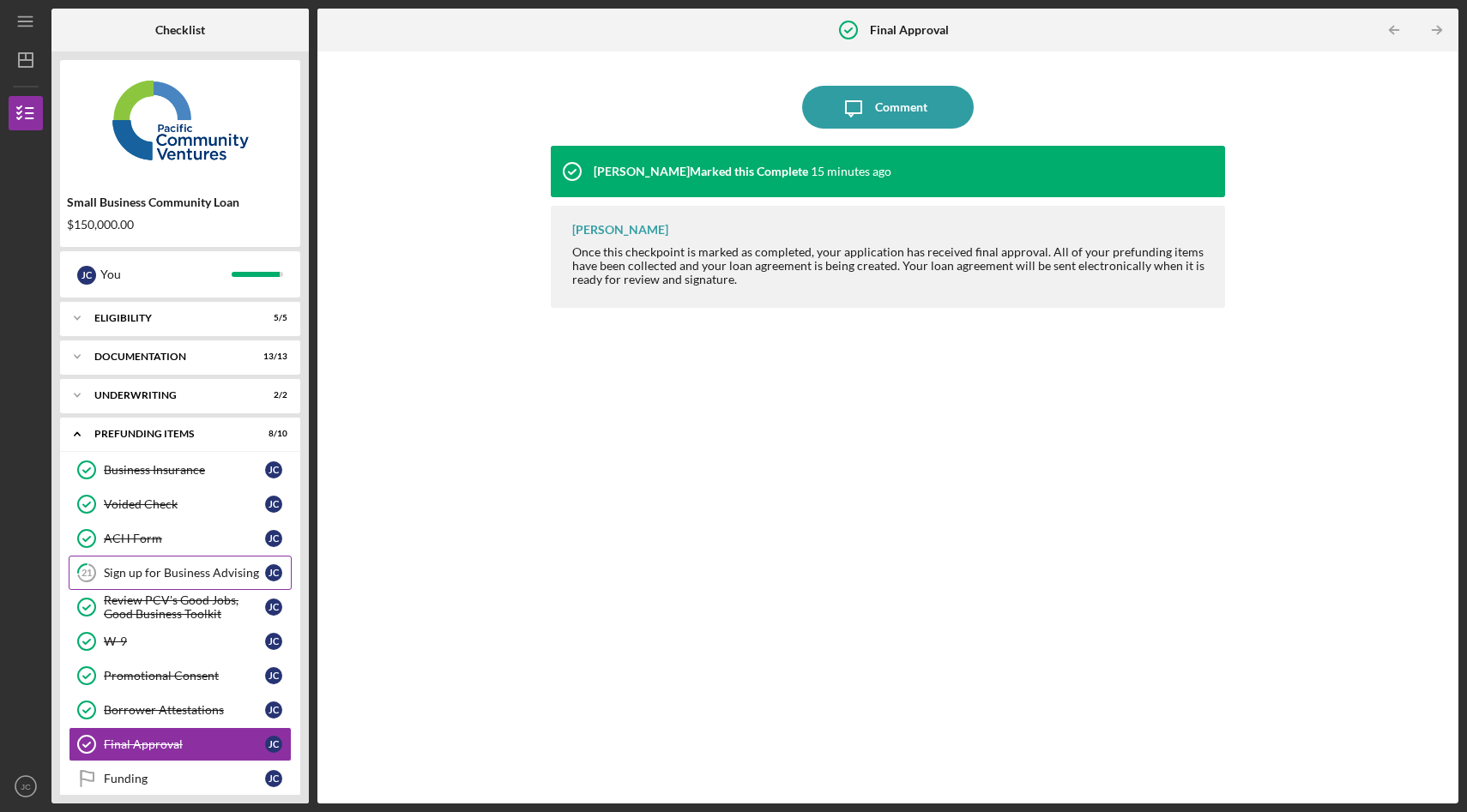
click at [180, 582] on link "21 Sign up for Business Advising [PERSON_NAME]" at bounding box center [180, 573] width 223 height 34
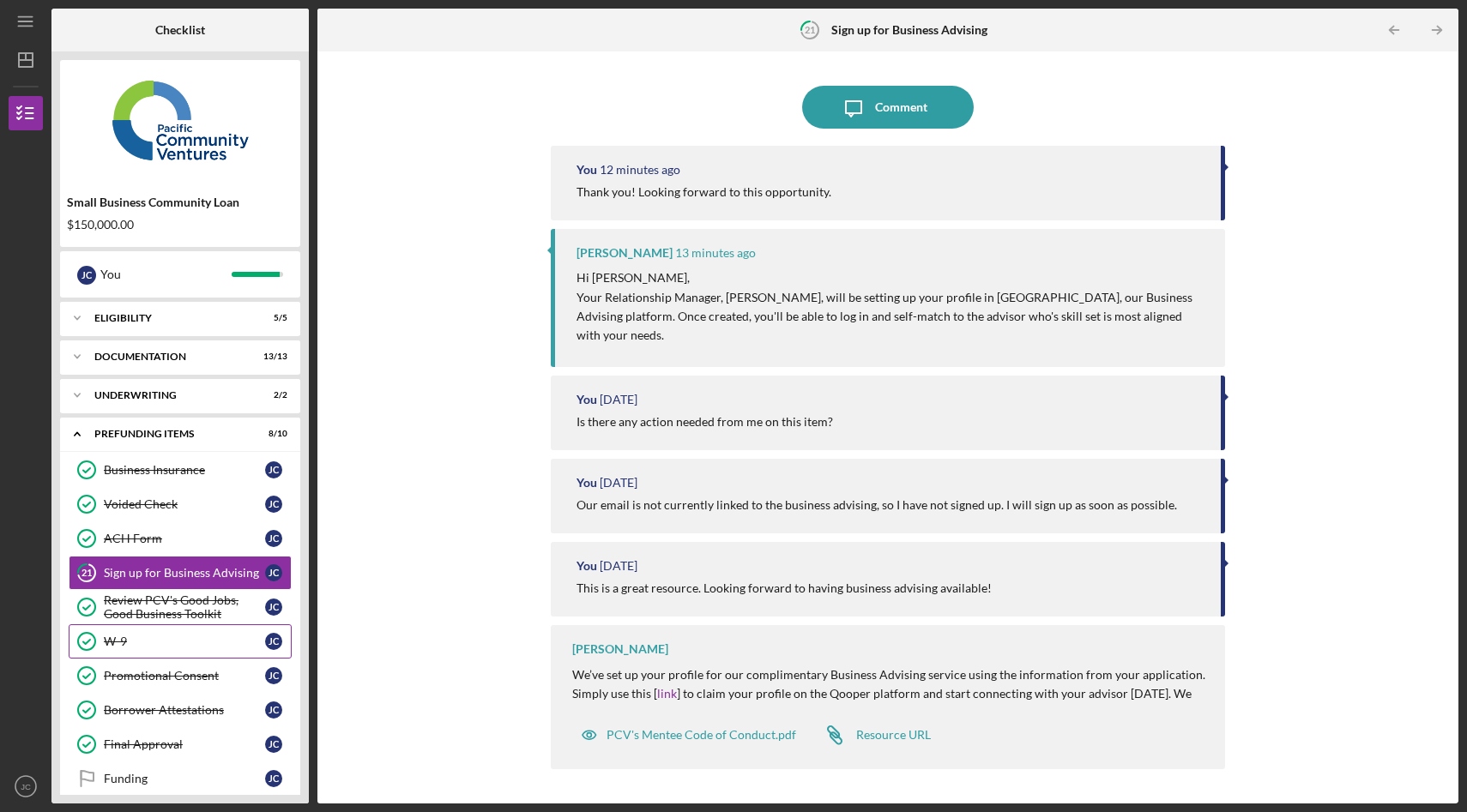
scroll to position [18, 0]
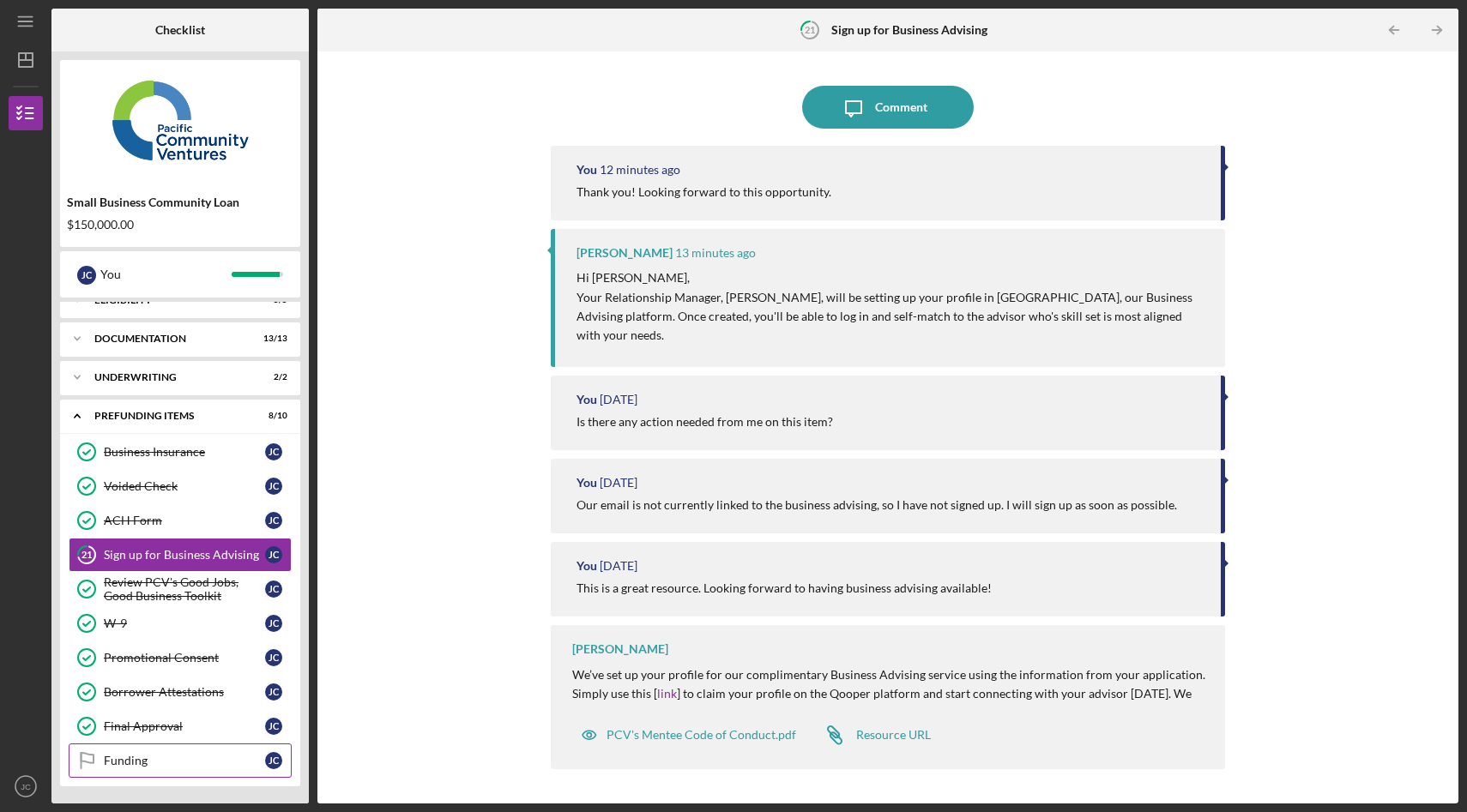
click at [163, 760] on div "Funding" at bounding box center [184, 761] width 162 height 14
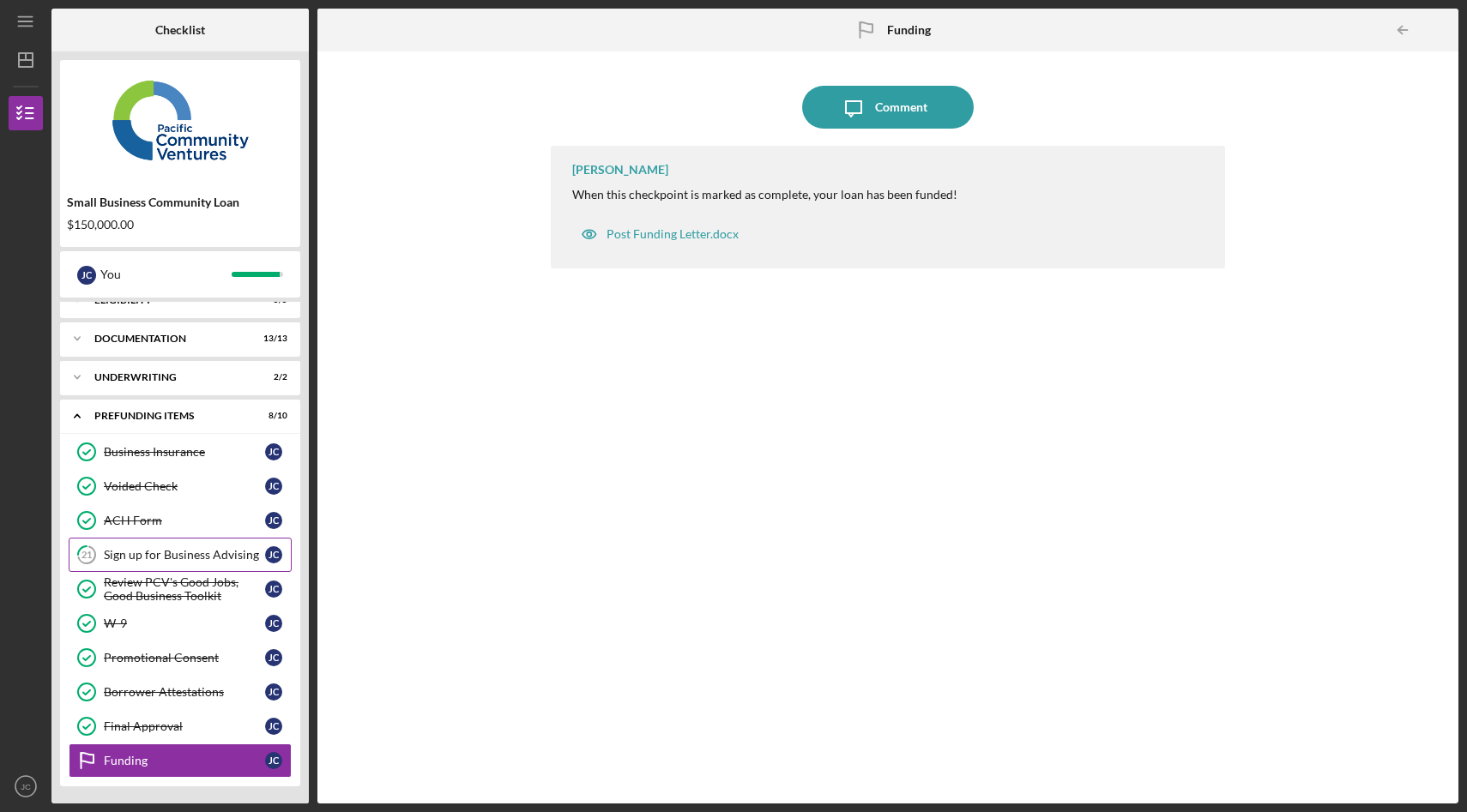
click at [138, 545] on link "21 Sign up for Business Advising [PERSON_NAME]" at bounding box center [180, 555] width 223 height 34
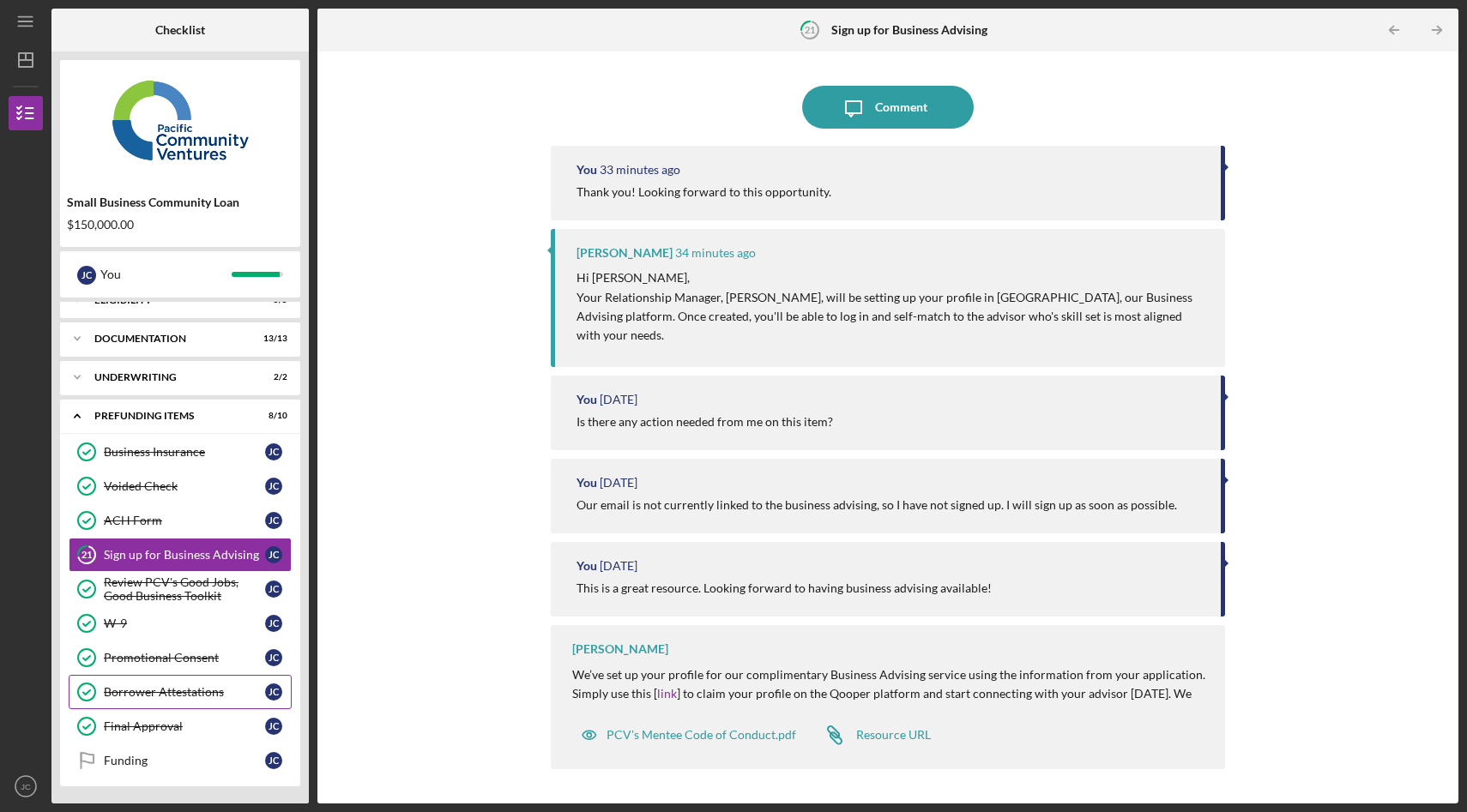
scroll to position [13, 0]
